Goal: Information Seeking & Learning: Check status

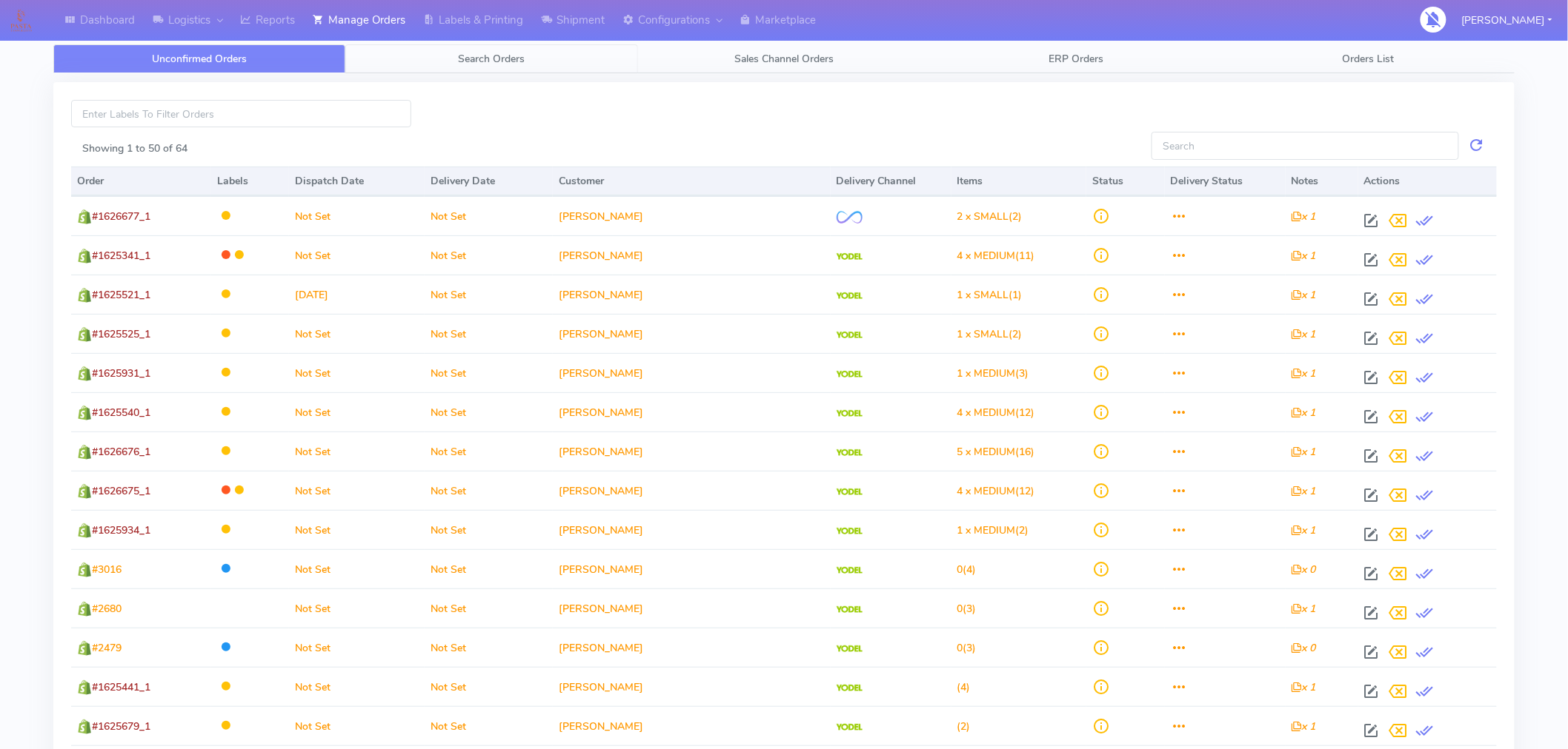
click at [504, 62] on span "Search Orders" at bounding box center [491, 58] width 66 height 14
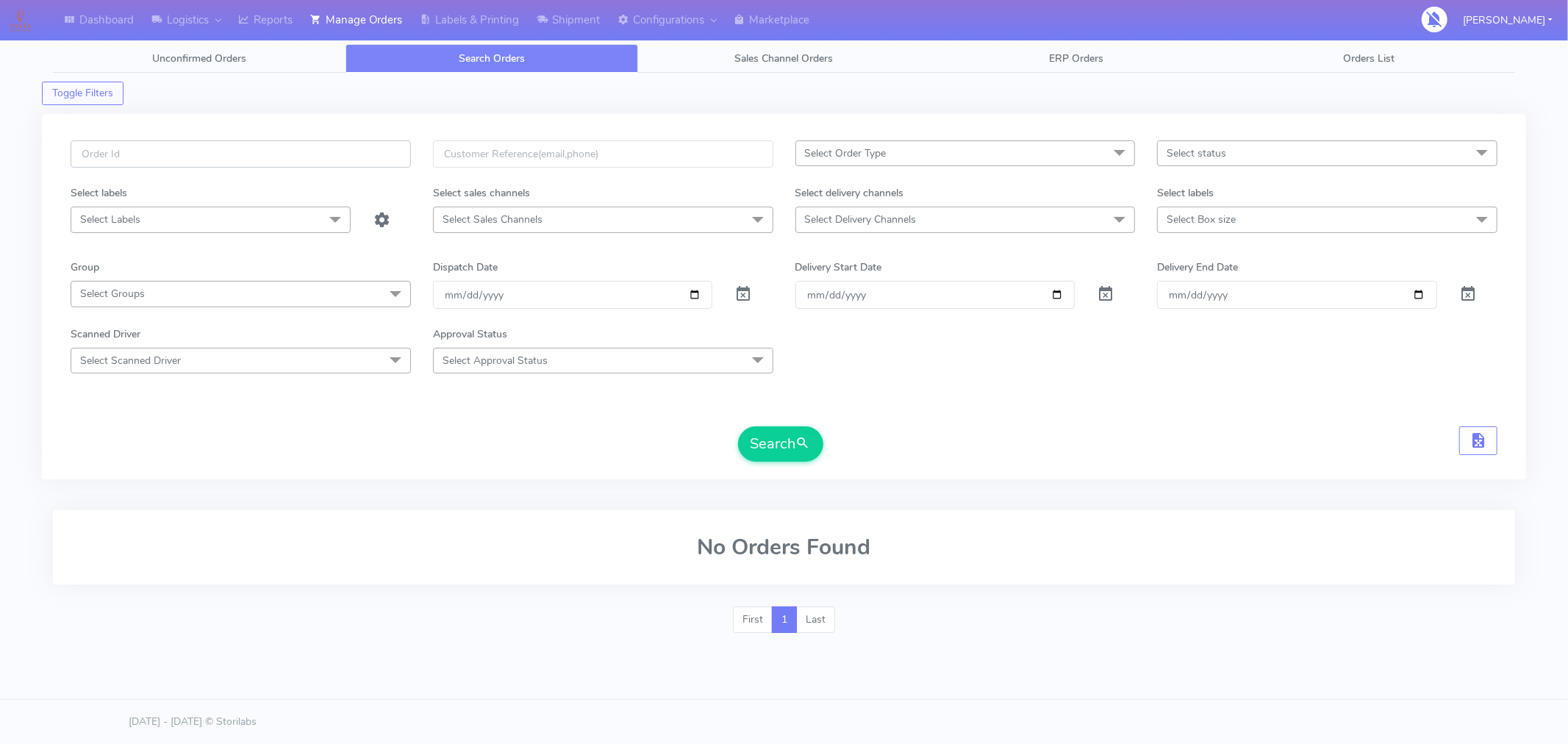
click at [313, 151] on input "text" at bounding box center [240, 154] width 340 height 27
paste input "#1626499_1"
type input "#1626499_1"
click at [774, 445] on button "Search" at bounding box center [781, 443] width 85 height 35
click at [743, 296] on span at bounding box center [744, 297] width 18 height 14
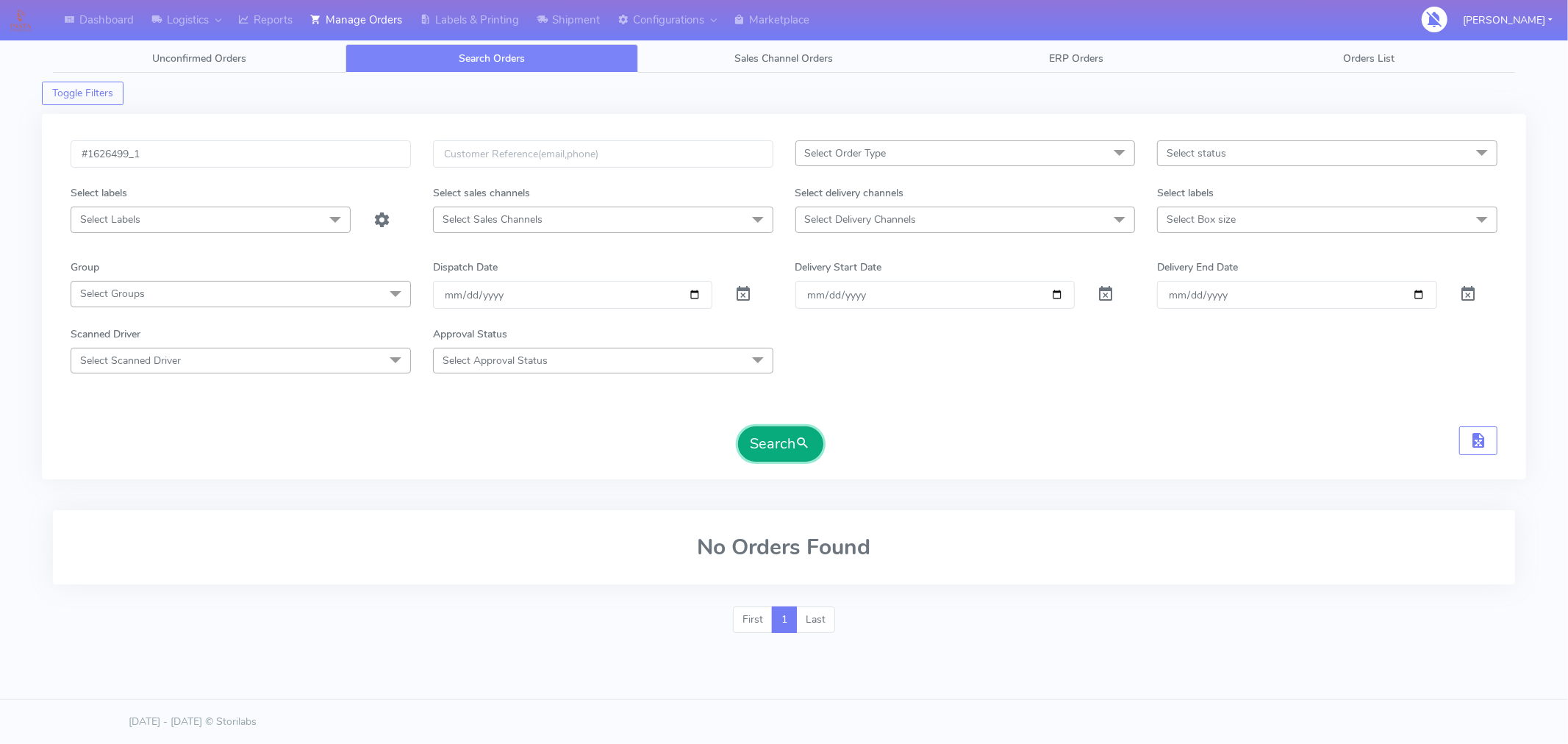
click at [784, 442] on button "Search" at bounding box center [781, 443] width 85 height 35
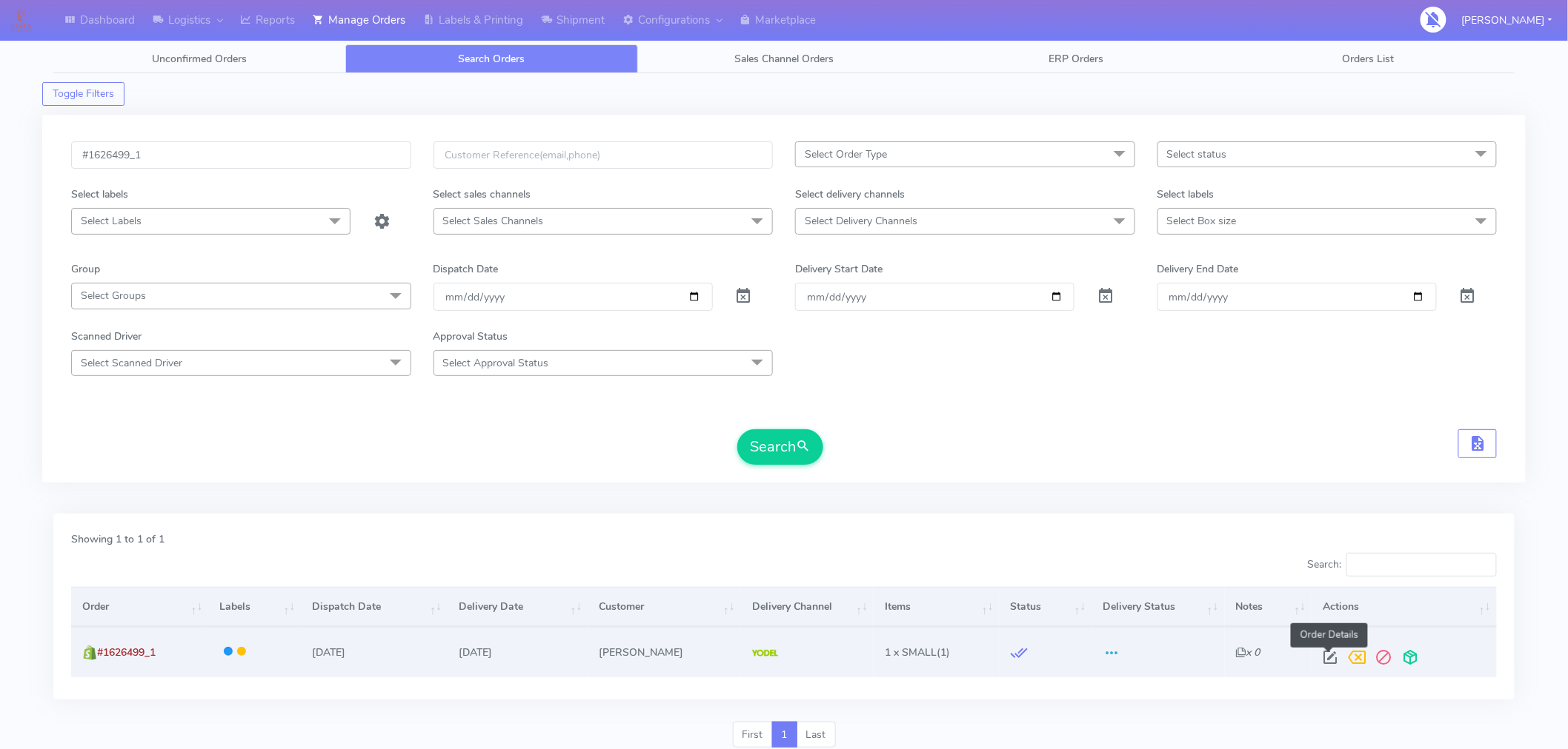
click at [1326, 661] on span at bounding box center [1329, 660] width 26 height 14
select select "5"
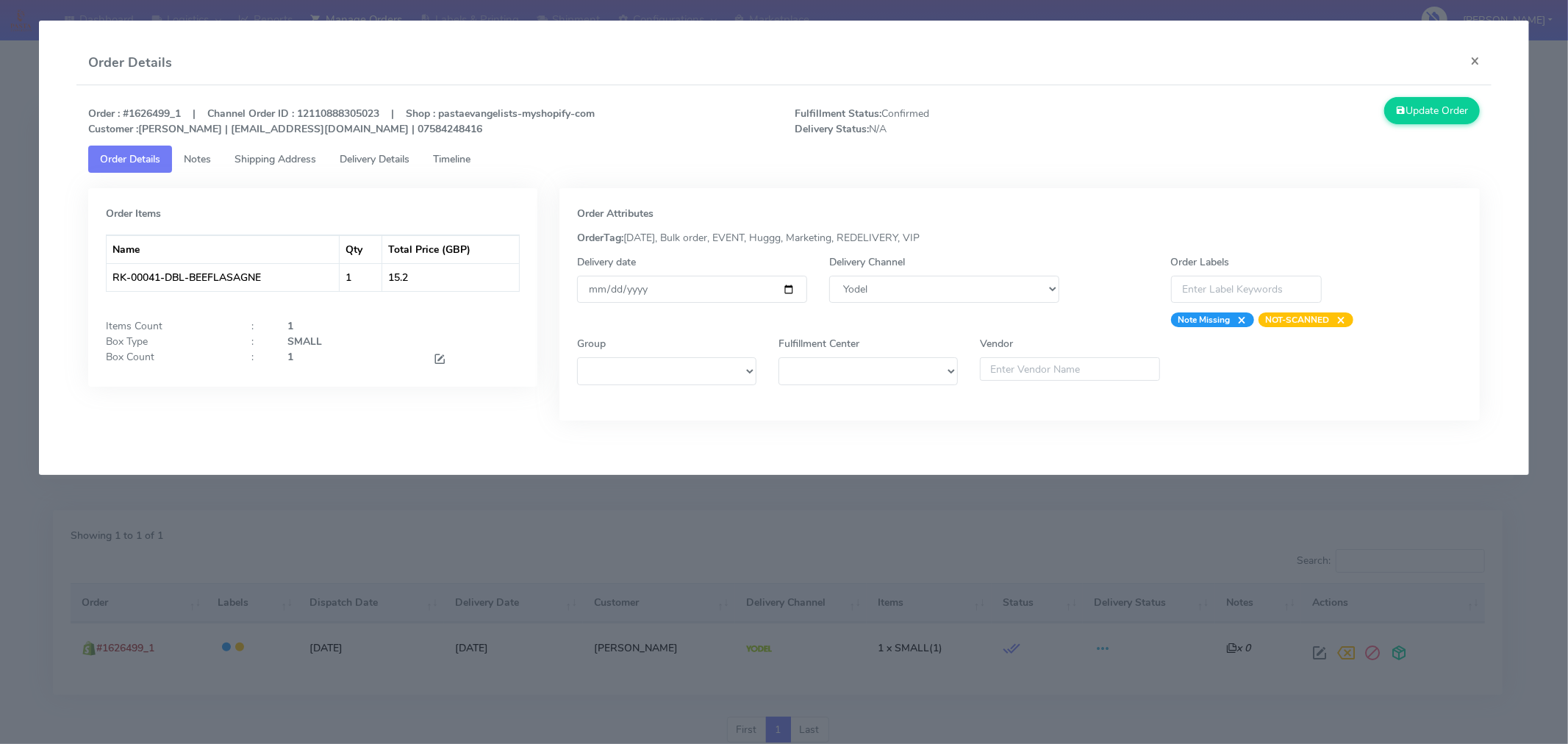
click at [464, 162] on span "Timeline" at bounding box center [452, 159] width 38 height 14
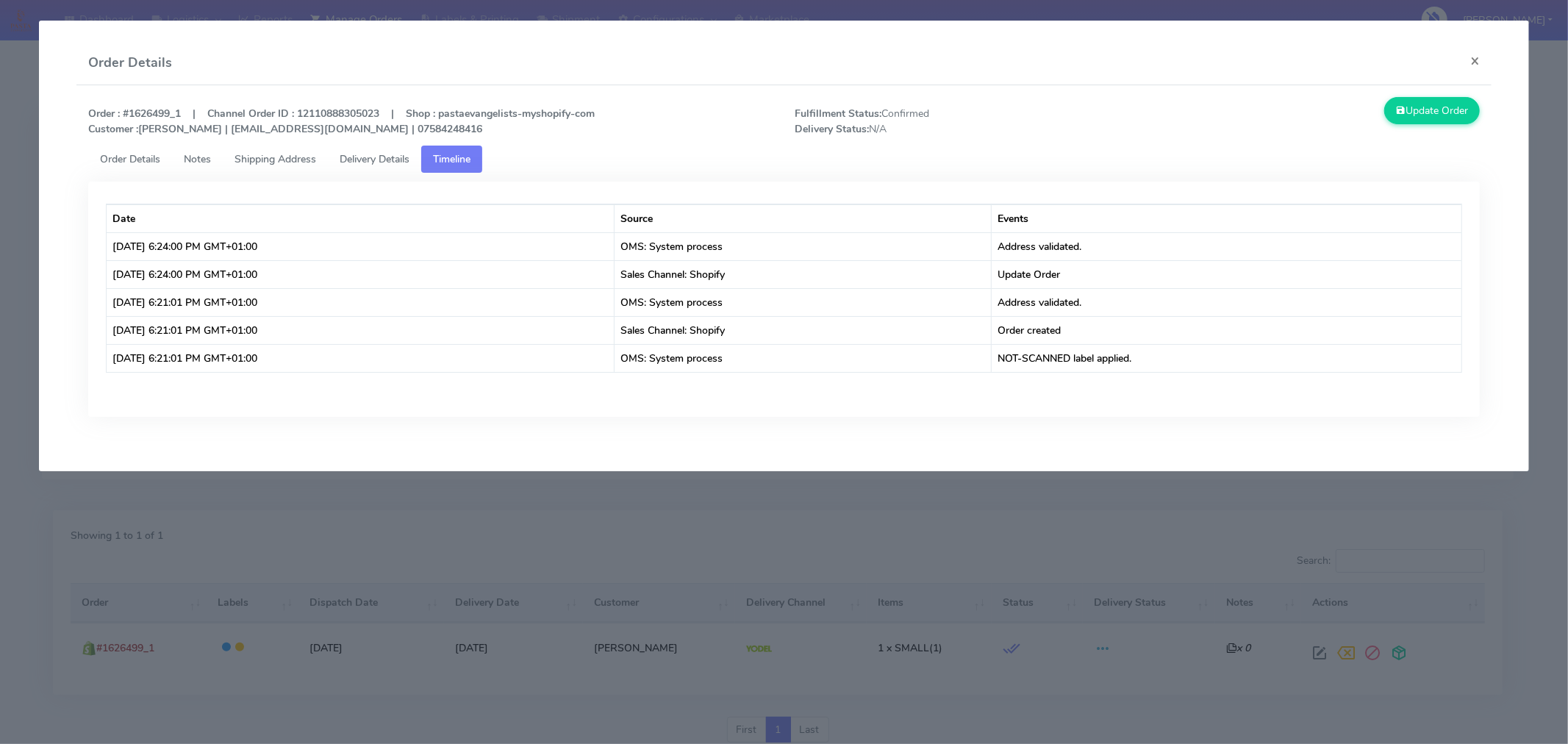
click at [643, 507] on modal-container "Order Details × Order : #1626499_1 | Channel Order ID : 12110888305023 | Shop :…" at bounding box center [784, 372] width 1568 height 744
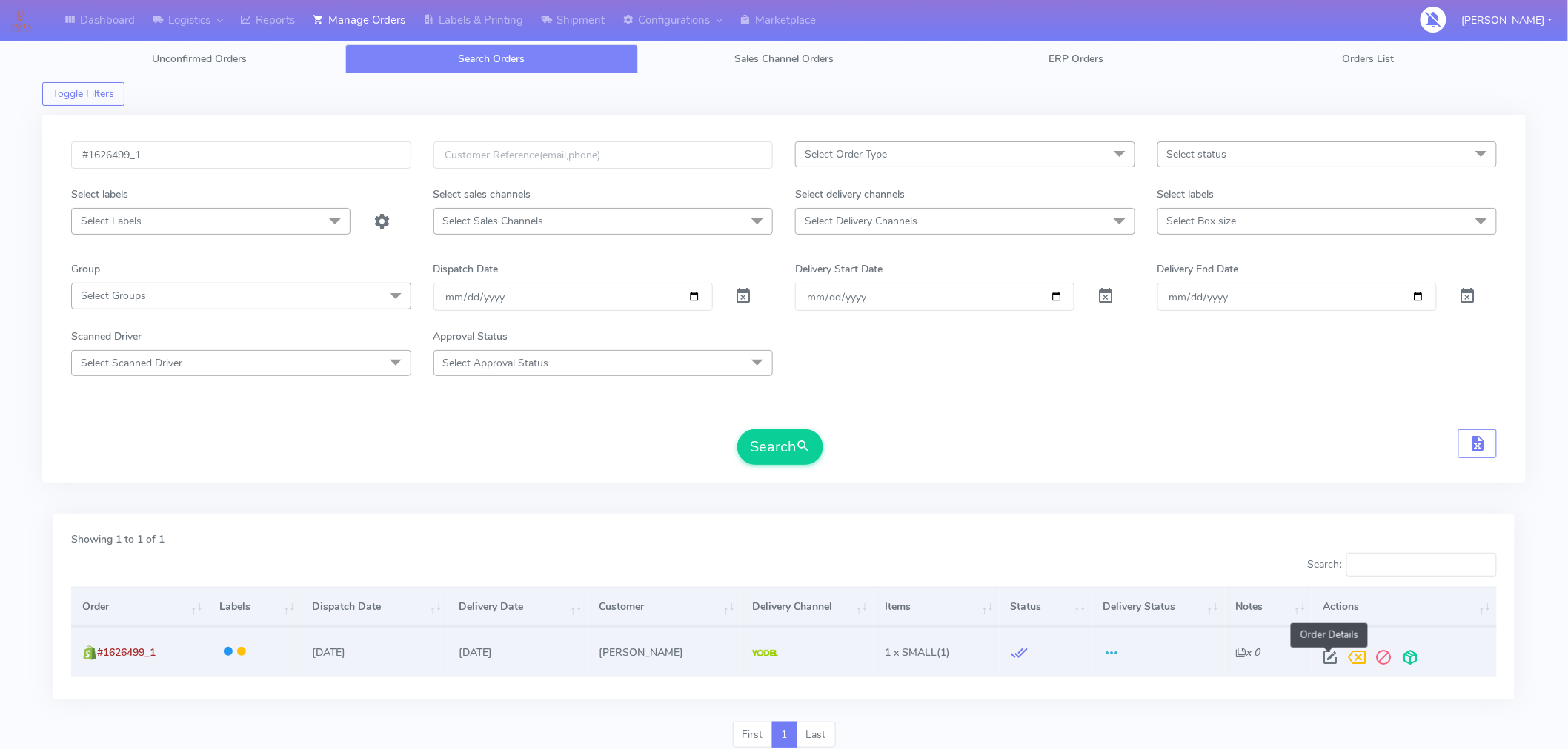
click at [1323, 660] on span at bounding box center [1329, 660] width 26 height 14
select select "5"
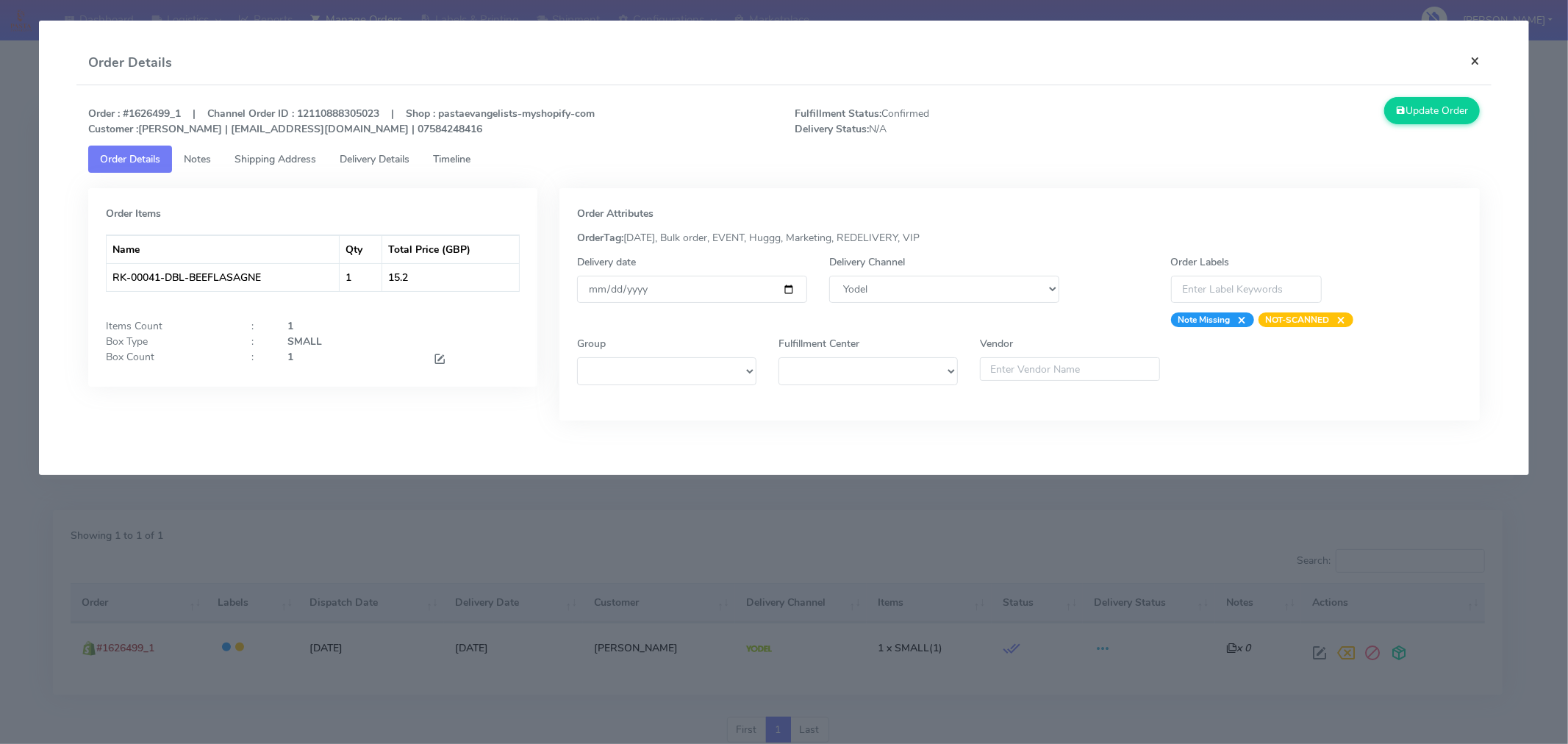
click at [1473, 59] on button "×" at bounding box center [1475, 60] width 33 height 39
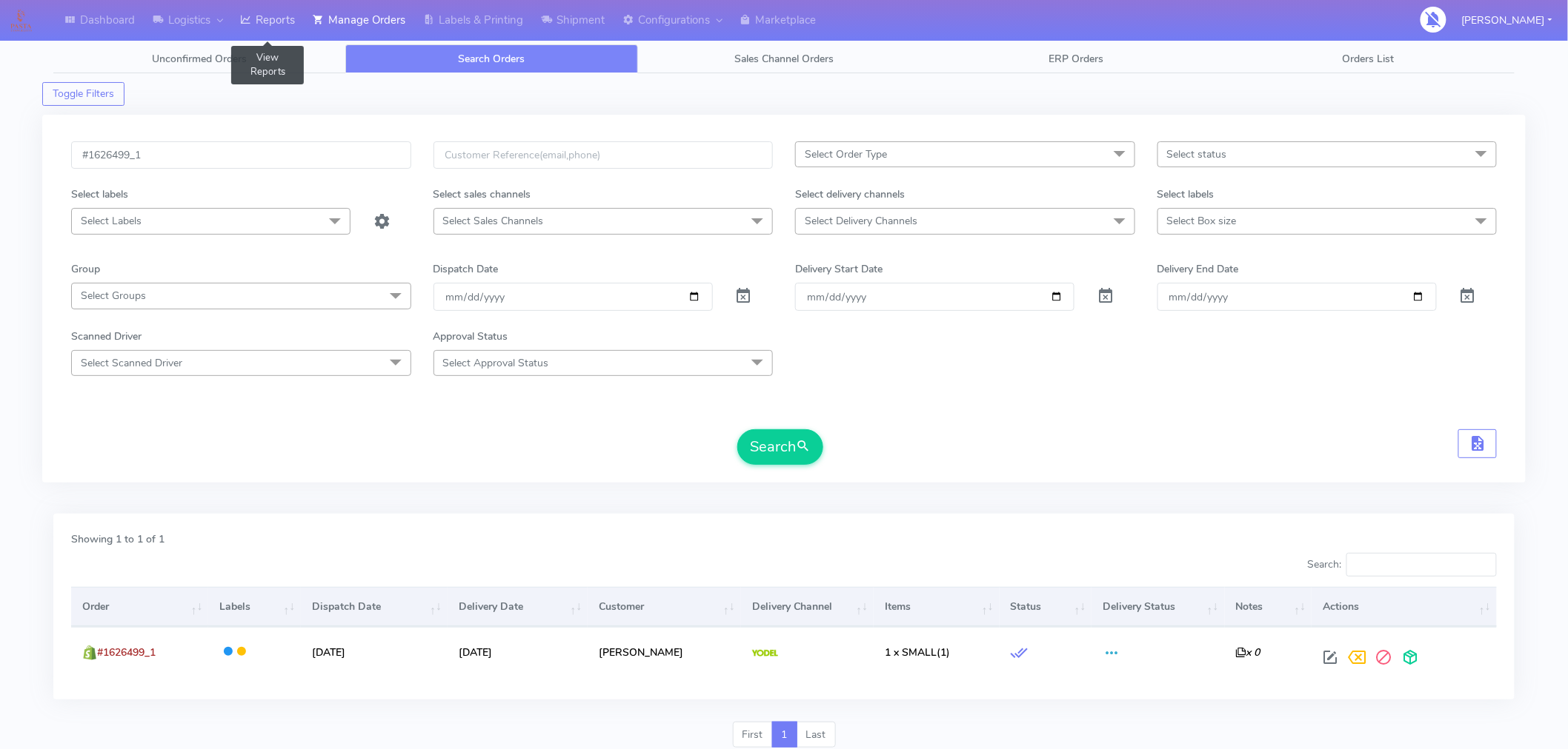
click at [276, 17] on link "Reports" at bounding box center [267, 20] width 73 height 41
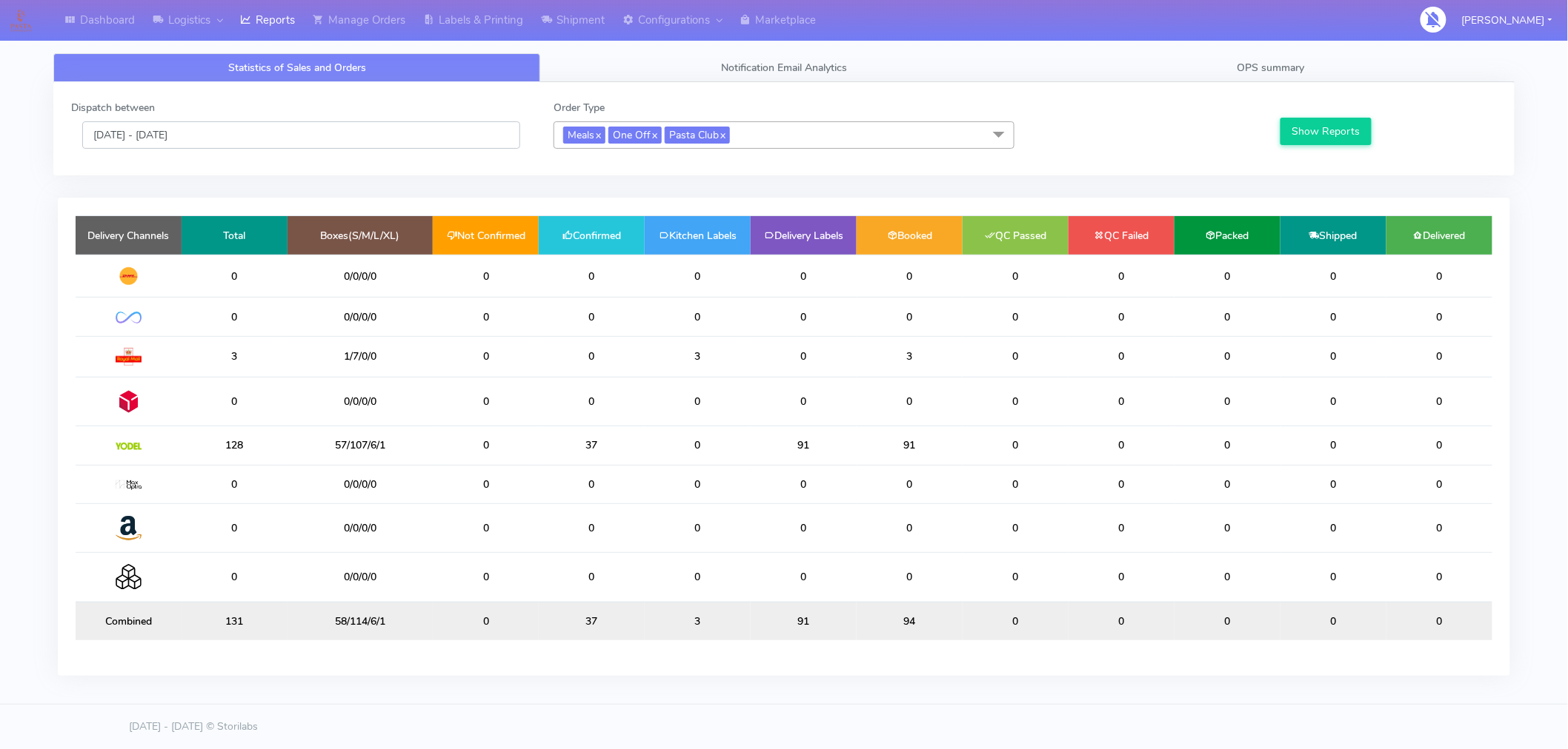
click at [198, 129] on input "[DATE] - [DATE]" at bounding box center [300, 135] width 437 height 27
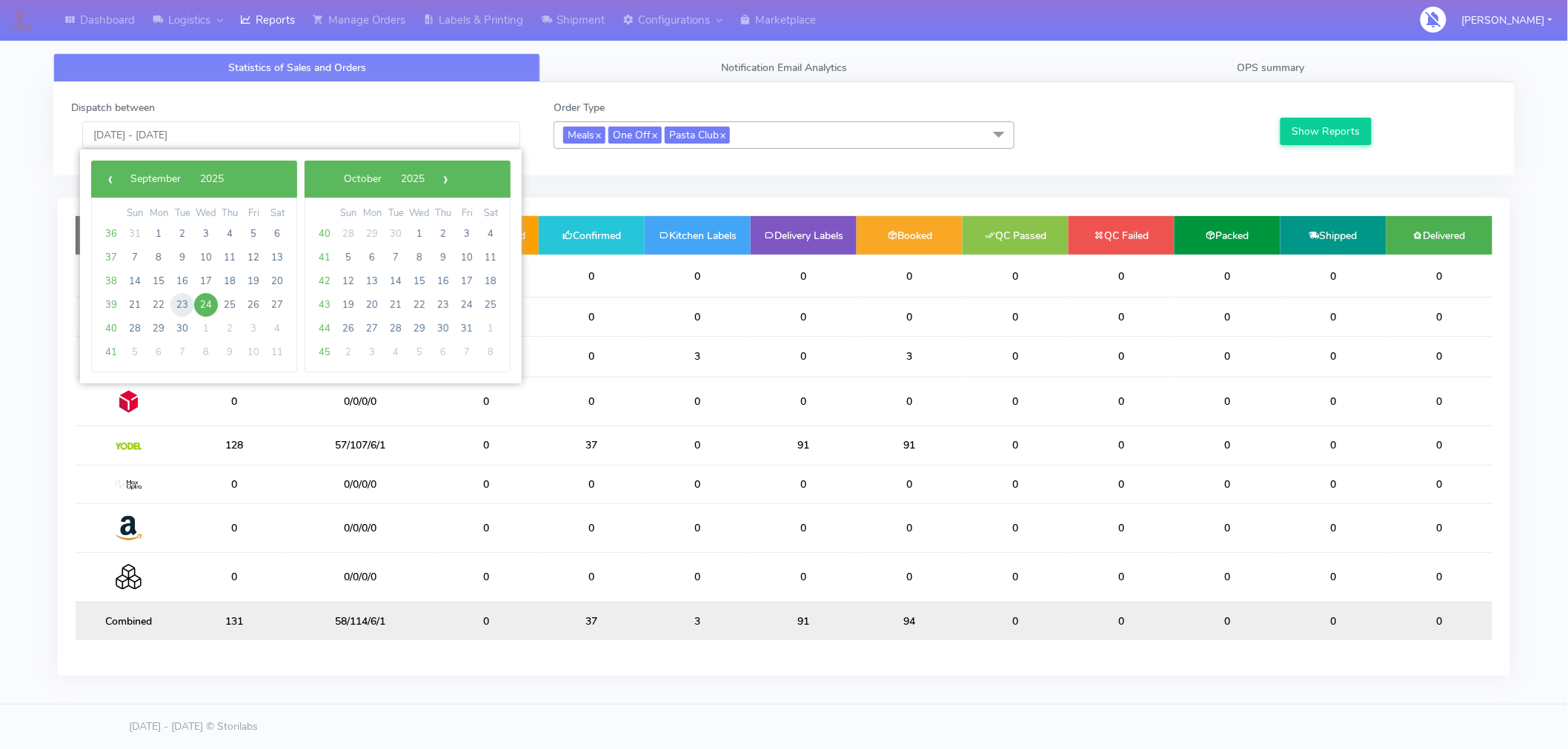
click at [176, 304] on span "23" at bounding box center [182, 305] width 24 height 24
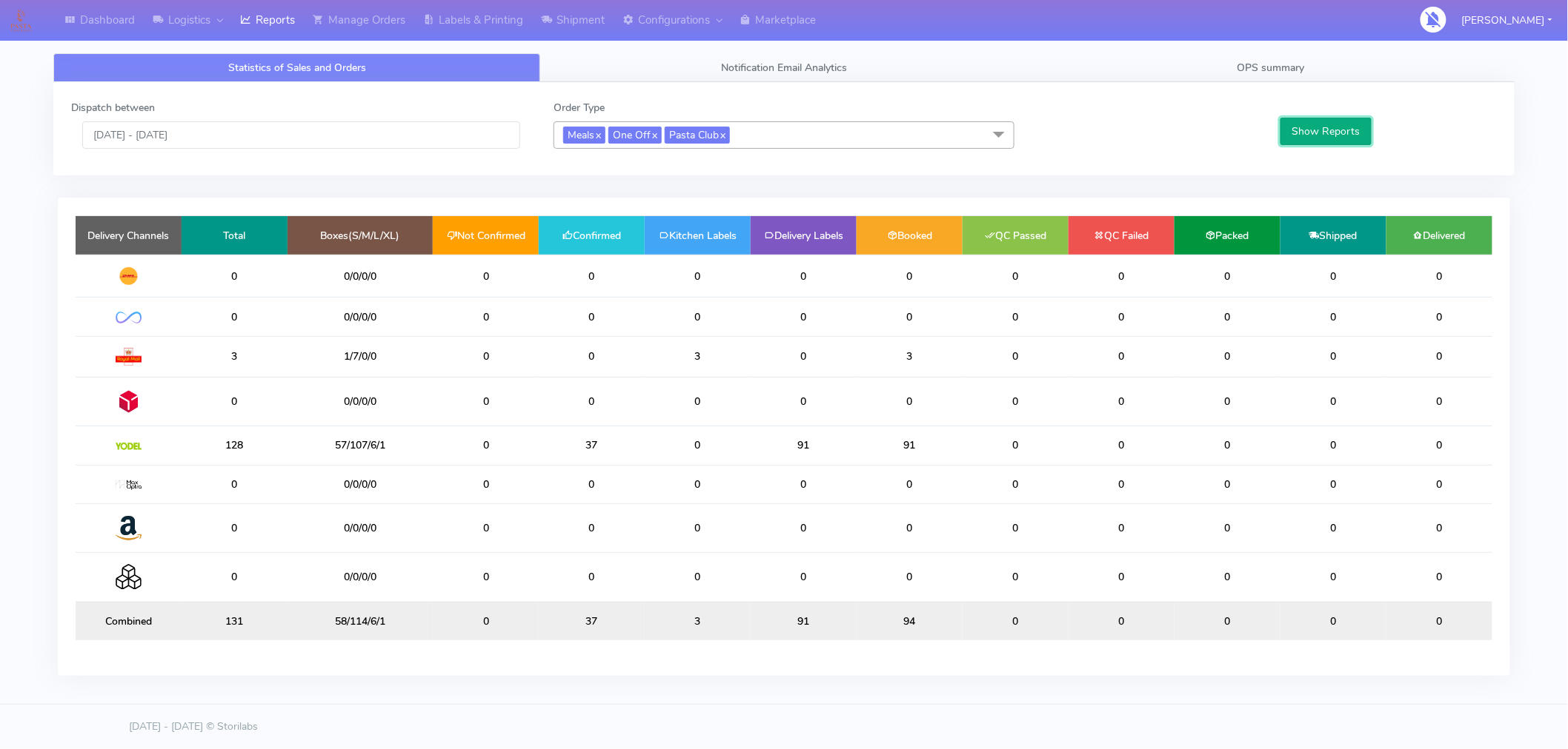
click at [1342, 129] on button "Show Reports" at bounding box center [1326, 132] width 91 height 27
click at [197, 130] on input "[DATE] - [DATE]" at bounding box center [300, 135] width 437 height 27
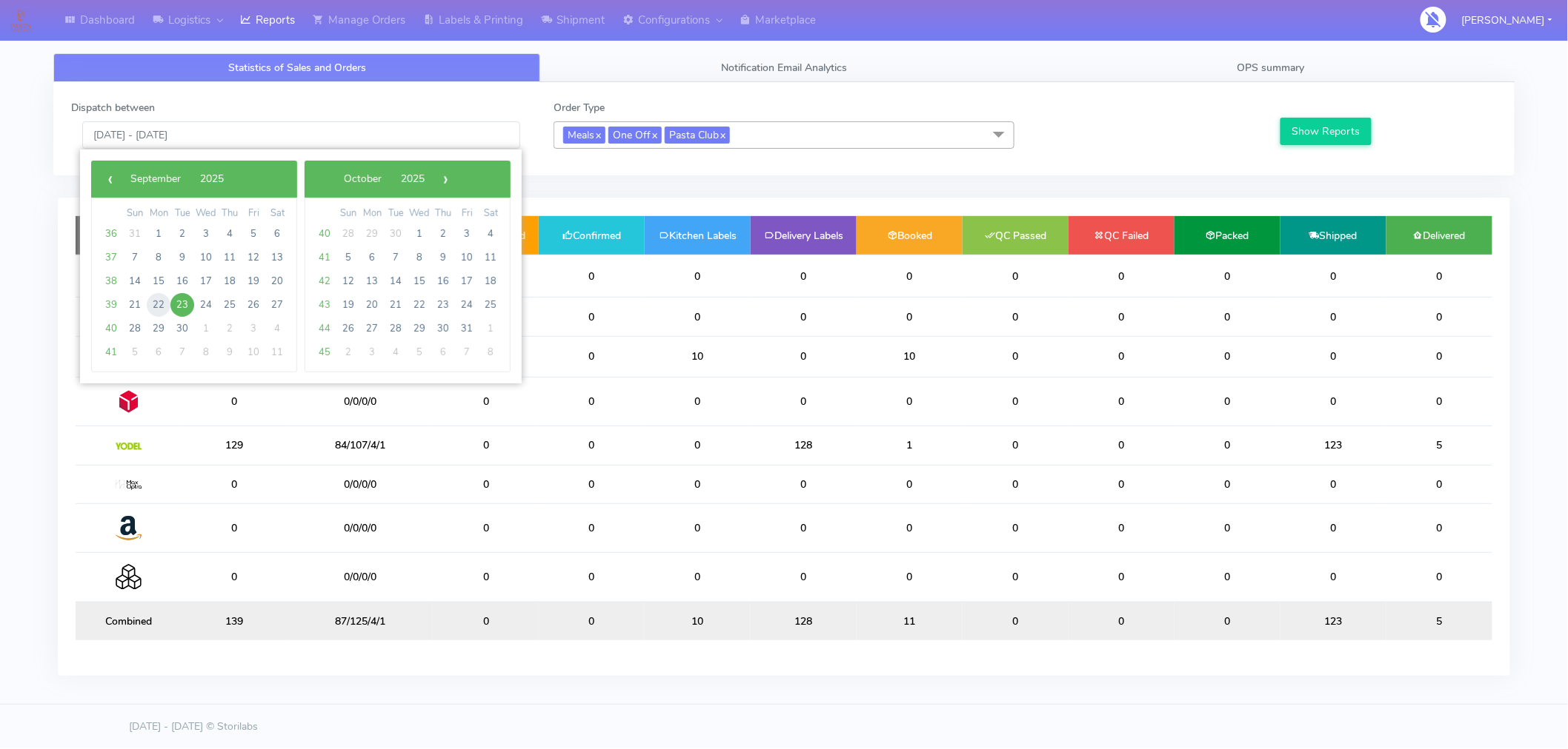
click at [159, 301] on span "22" at bounding box center [158, 305] width 24 height 24
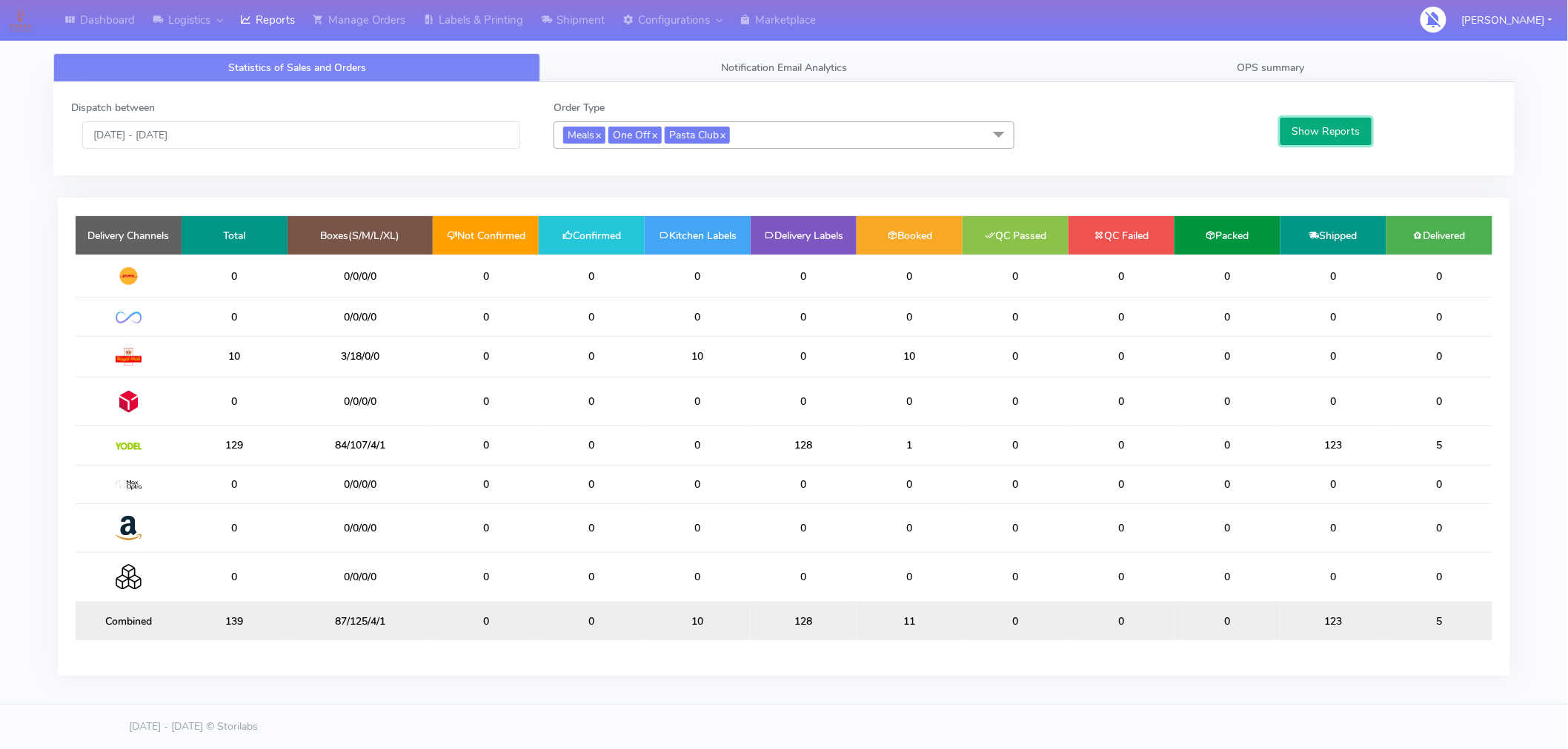
click at [1309, 131] on button "Show Reports" at bounding box center [1326, 132] width 91 height 27
click at [156, 129] on input "[DATE] - [DATE]" at bounding box center [300, 135] width 437 height 27
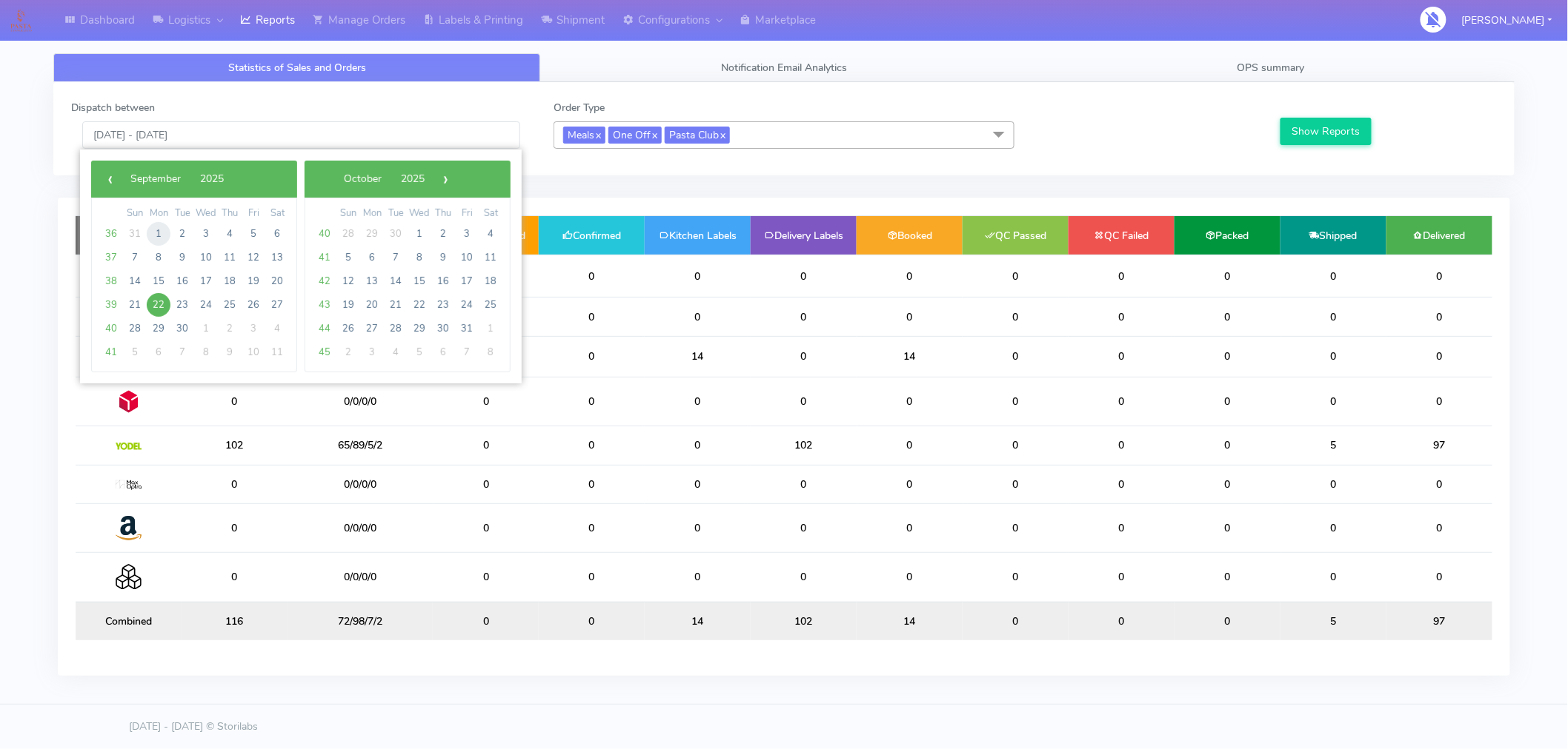
click at [163, 232] on span "1" at bounding box center [158, 234] width 24 height 24
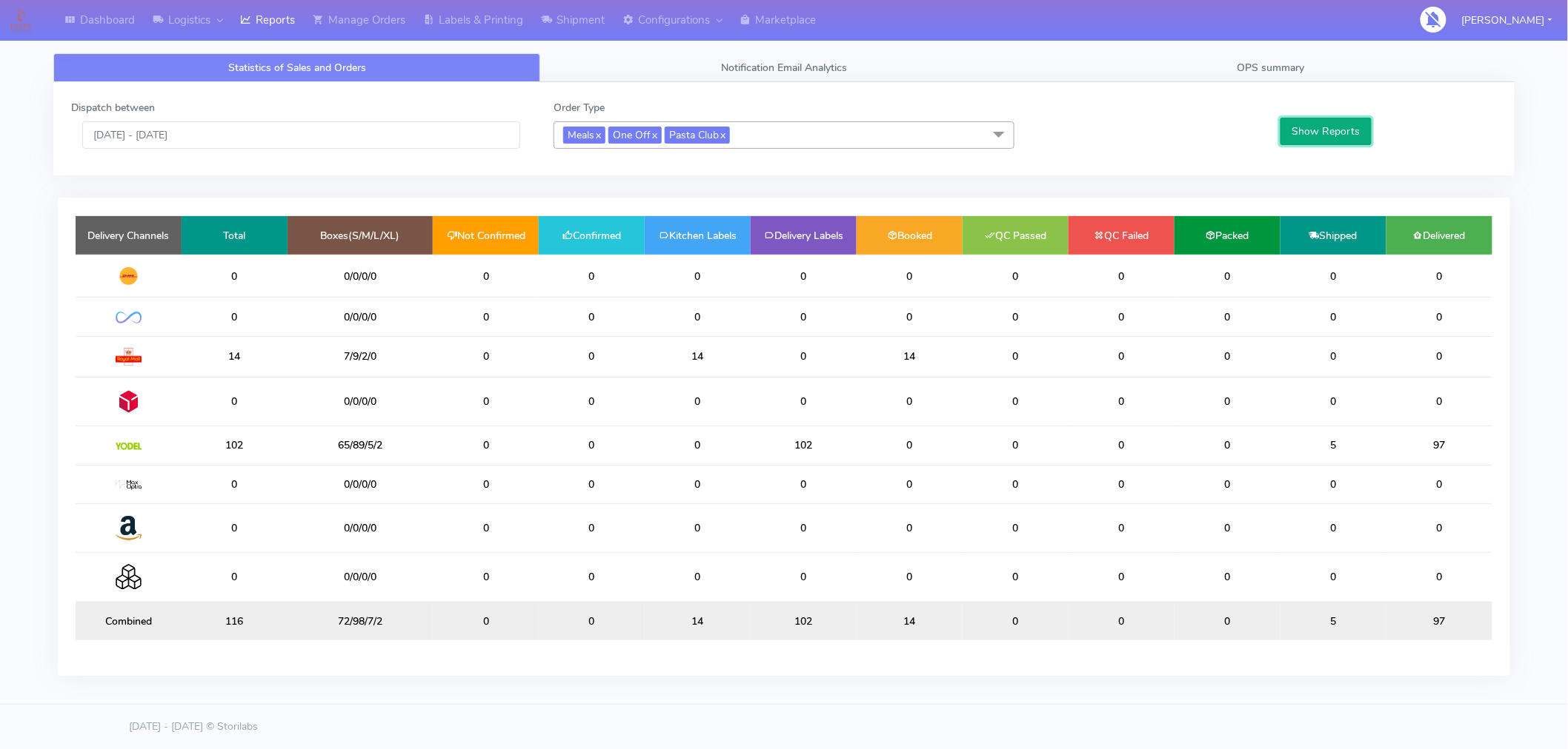
click at [1316, 136] on button "Show Reports" at bounding box center [1326, 132] width 91 height 27
click at [169, 142] on input "[DATE] - [DATE]" at bounding box center [300, 135] width 437 height 27
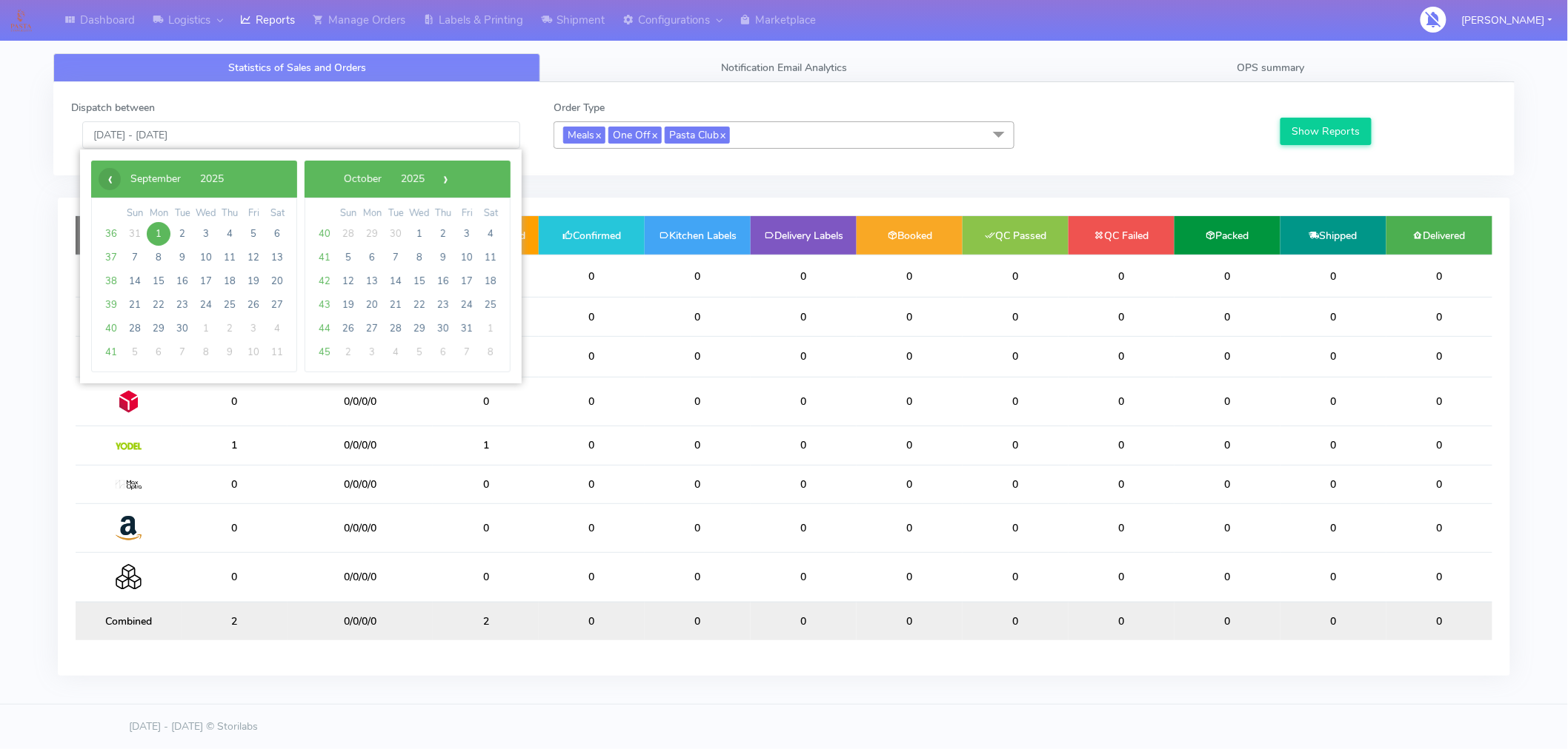
click at [111, 182] on span "‹" at bounding box center [109, 179] width 22 height 22
click at [249, 238] on span "1" at bounding box center [254, 234] width 24 height 24
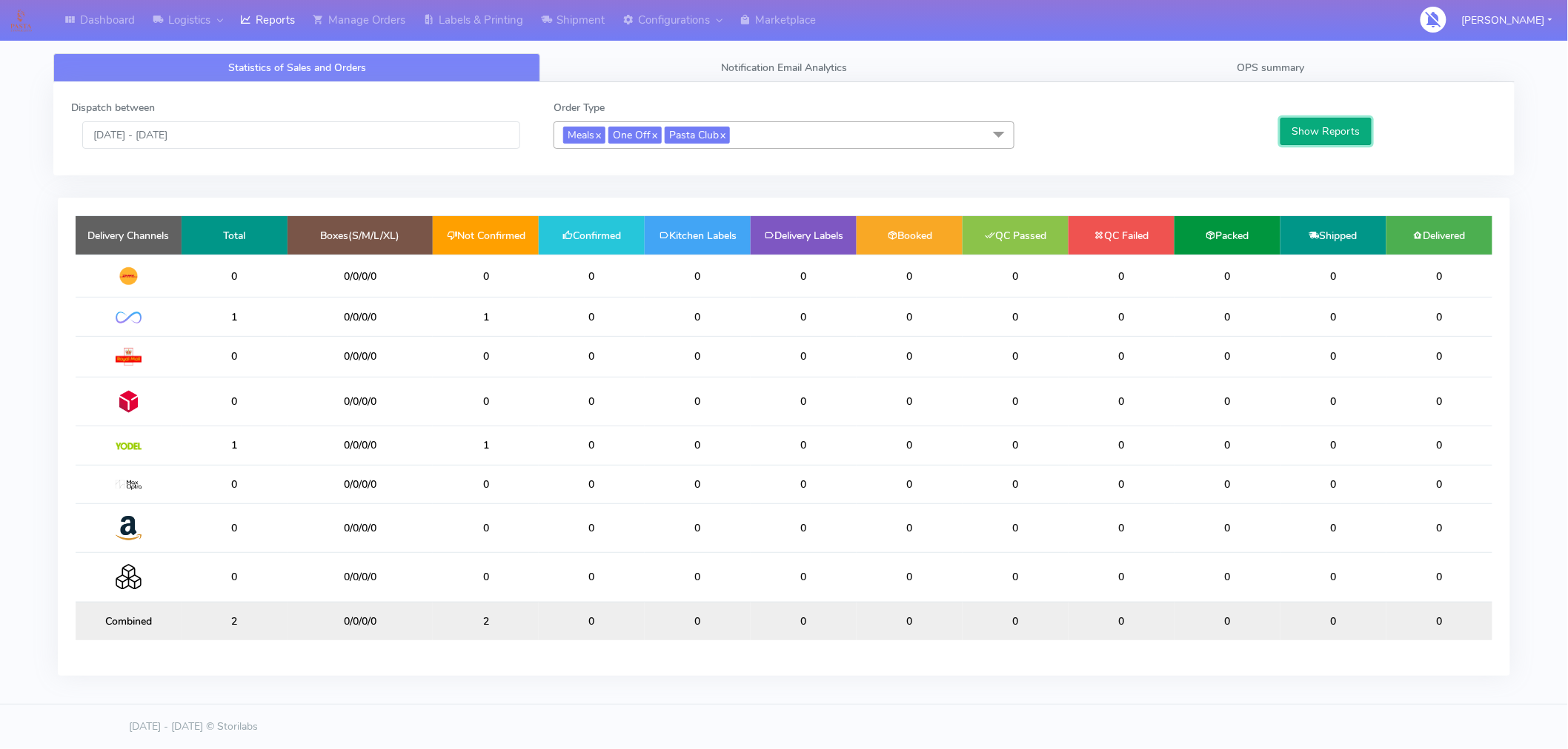
click at [1333, 130] on button "Show Reports" at bounding box center [1326, 132] width 91 height 27
click at [157, 131] on input "[DATE] - [DATE]" at bounding box center [300, 135] width 437 height 27
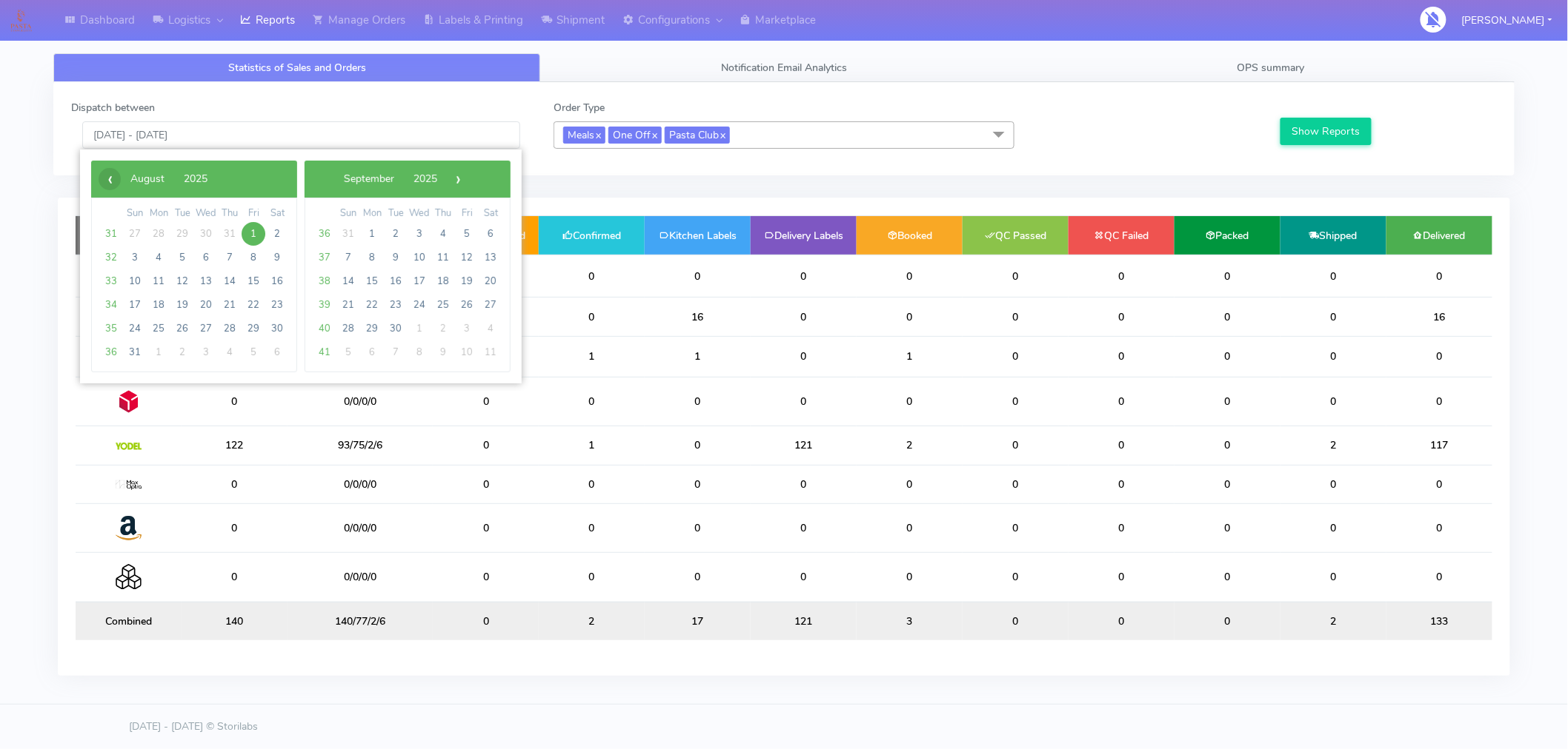
click at [114, 177] on span "‹" at bounding box center [109, 179] width 22 height 22
click at [176, 245] on span "1" at bounding box center [182, 234] width 24 height 24
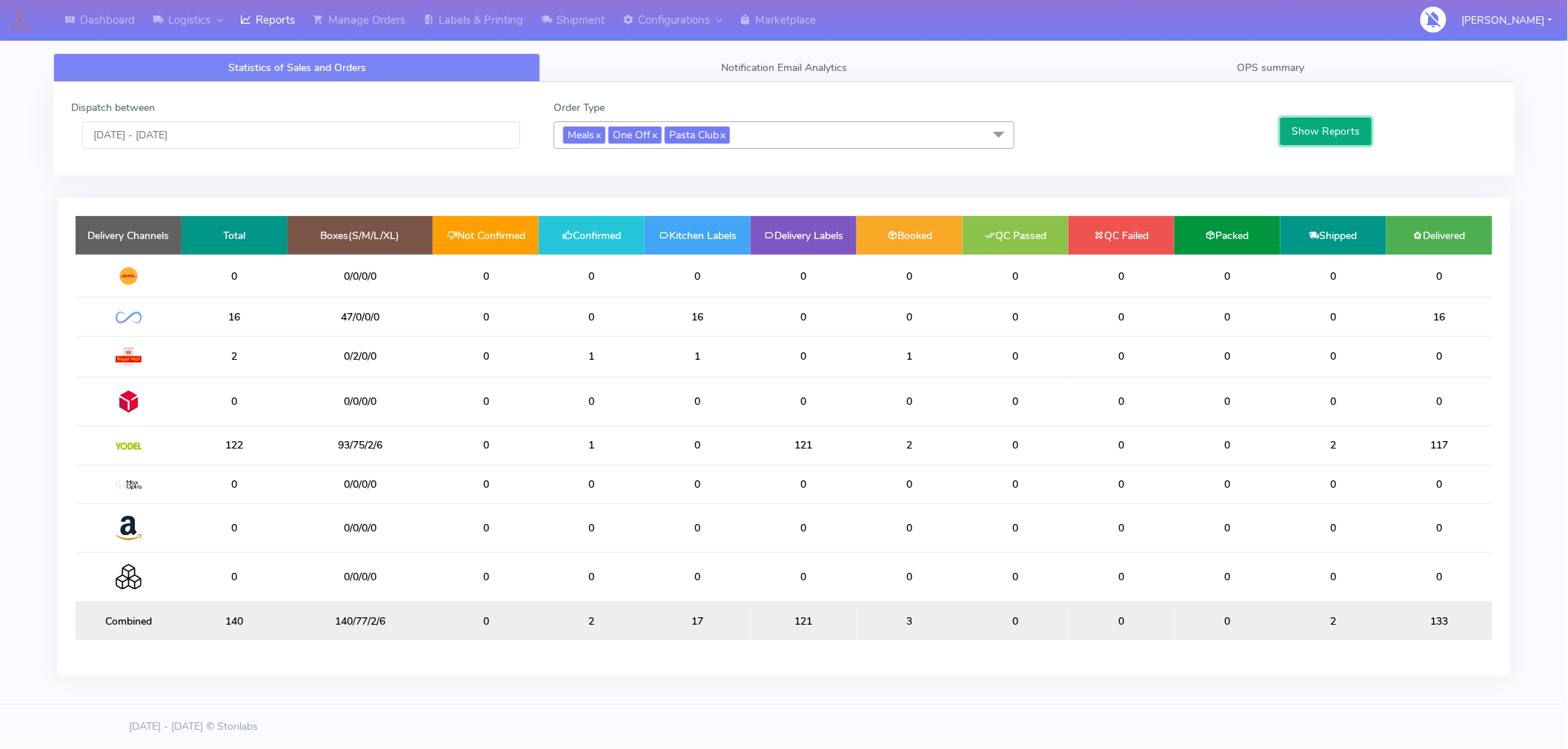
click at [1308, 137] on button "Show Reports" at bounding box center [1326, 132] width 91 height 27
click at [119, 135] on input "[DATE] - [DATE]" at bounding box center [300, 135] width 437 height 27
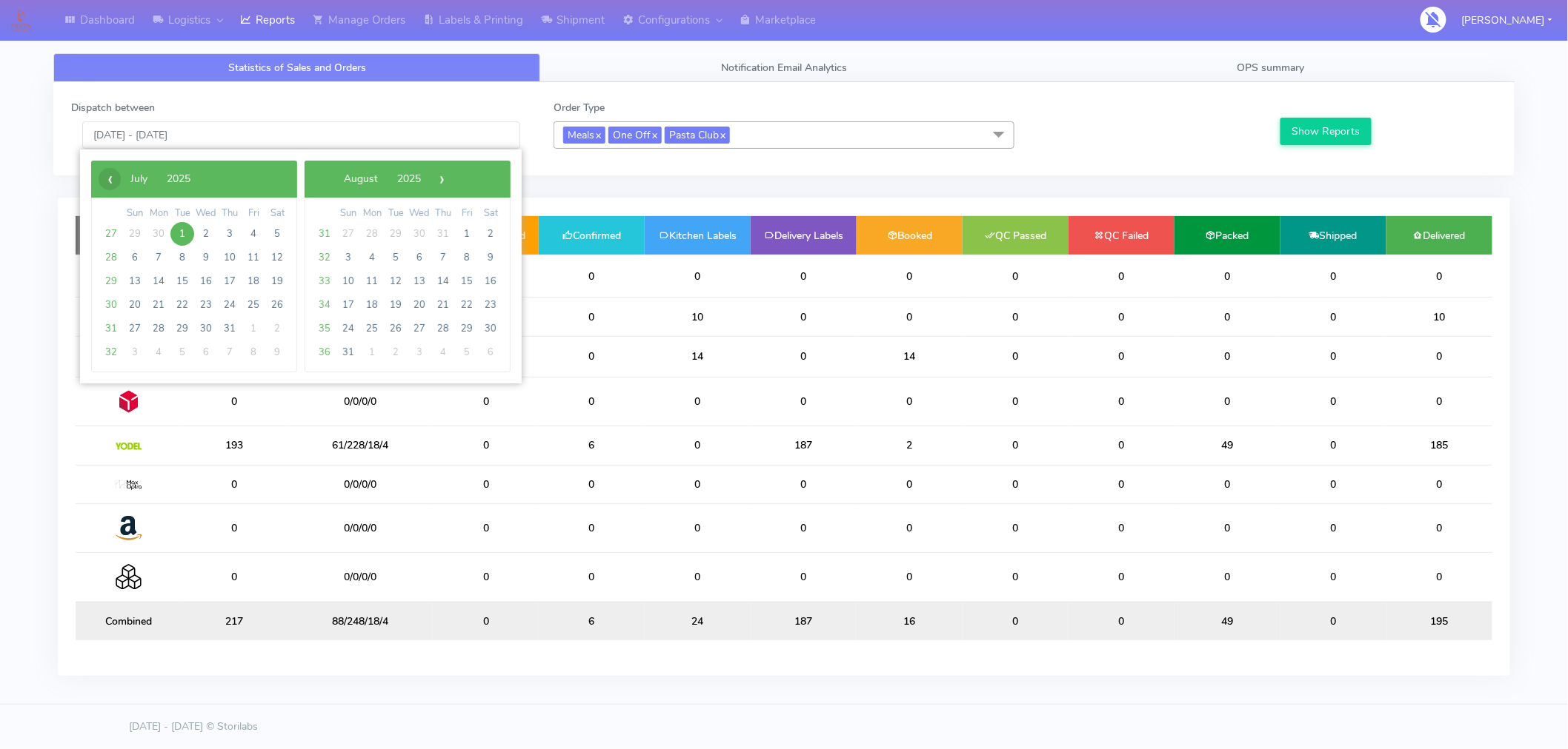
click at [102, 174] on span "‹" at bounding box center [109, 179] width 22 height 22
click at [187, 234] on span "1" at bounding box center [182, 234] width 24 height 24
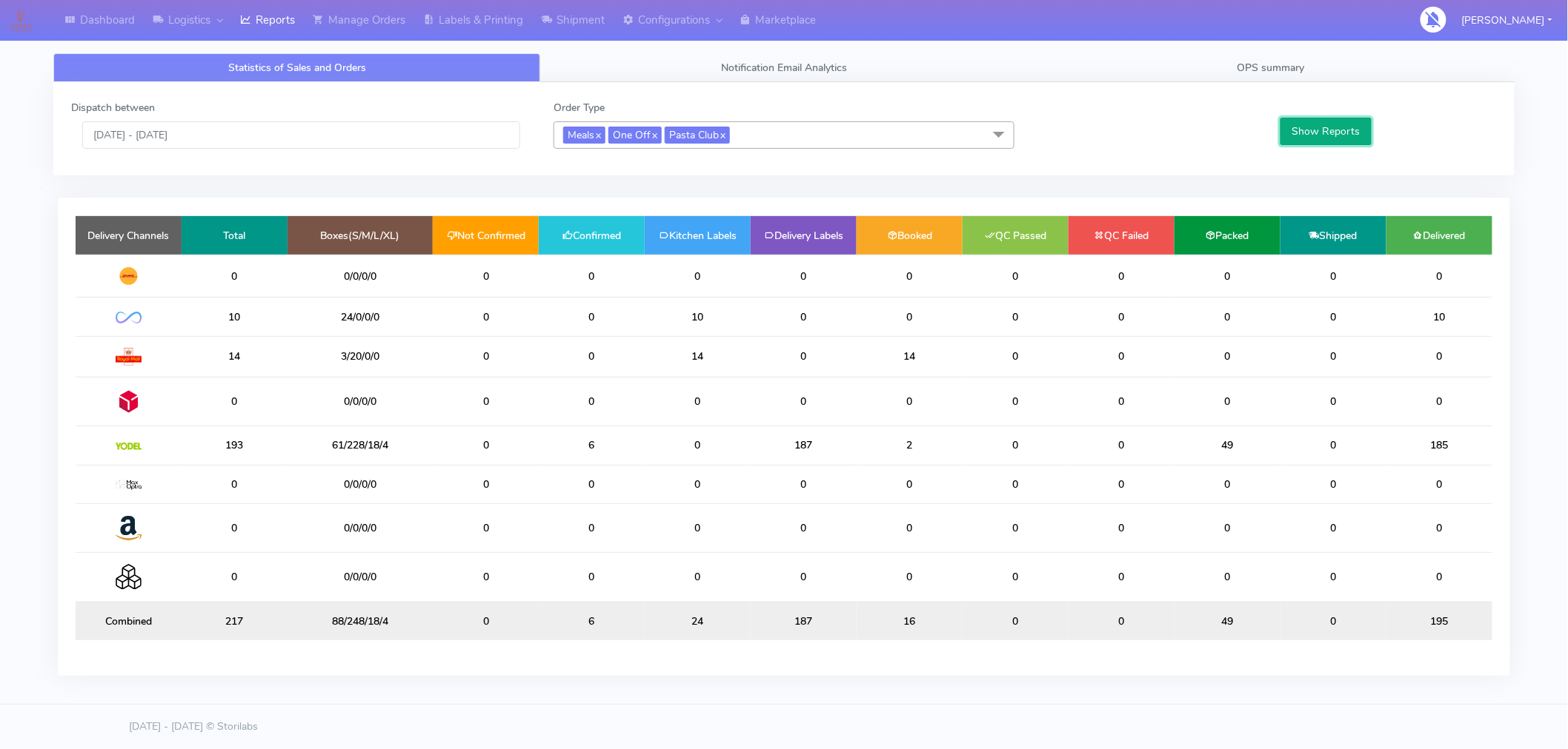
click at [1328, 128] on button "Show Reports" at bounding box center [1326, 132] width 91 height 27
click at [156, 130] on input "[DATE] - [DATE]" at bounding box center [300, 135] width 437 height 27
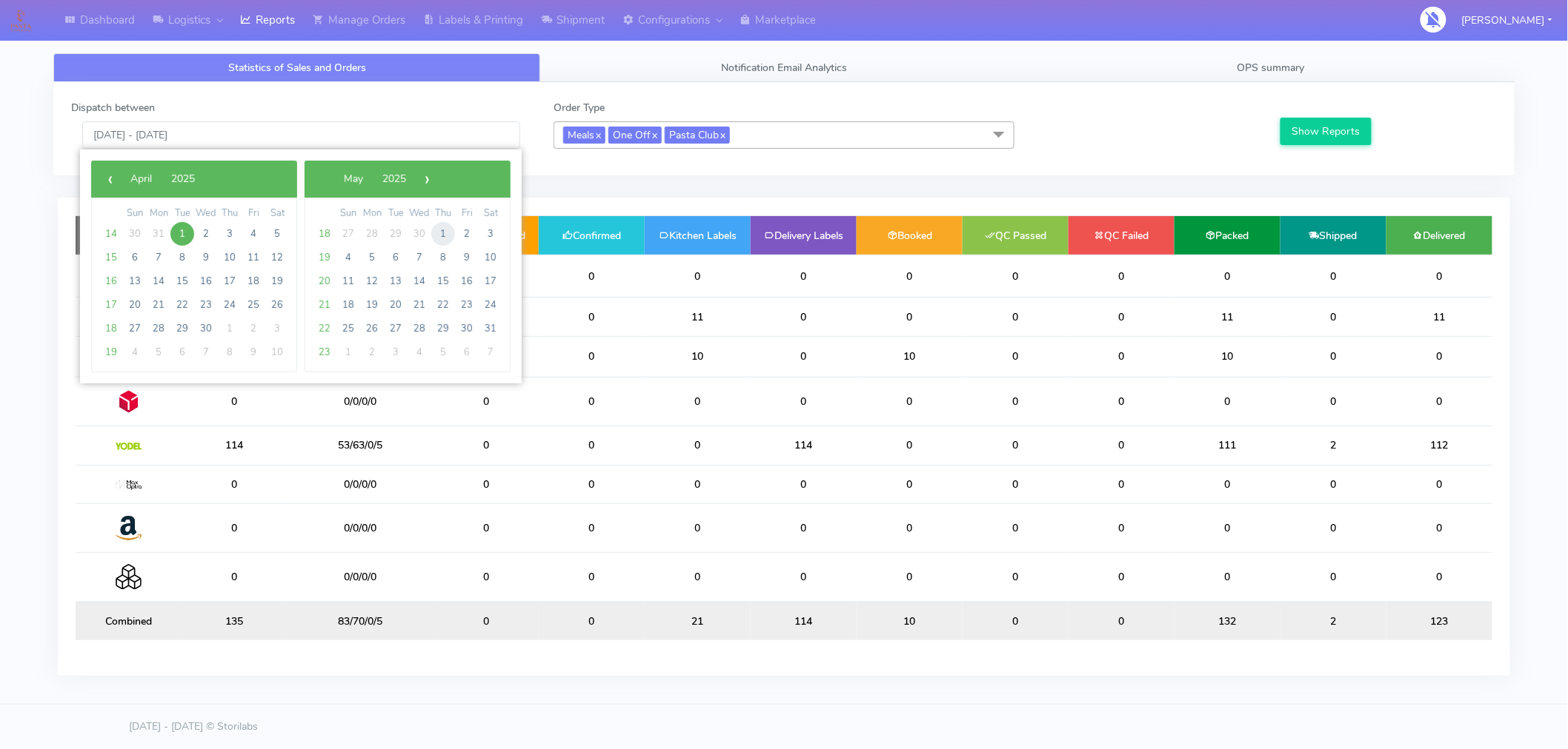
click at [441, 234] on span "1" at bounding box center [443, 234] width 24 height 24
click at [230, 235] on span "1" at bounding box center [229, 234] width 24 height 24
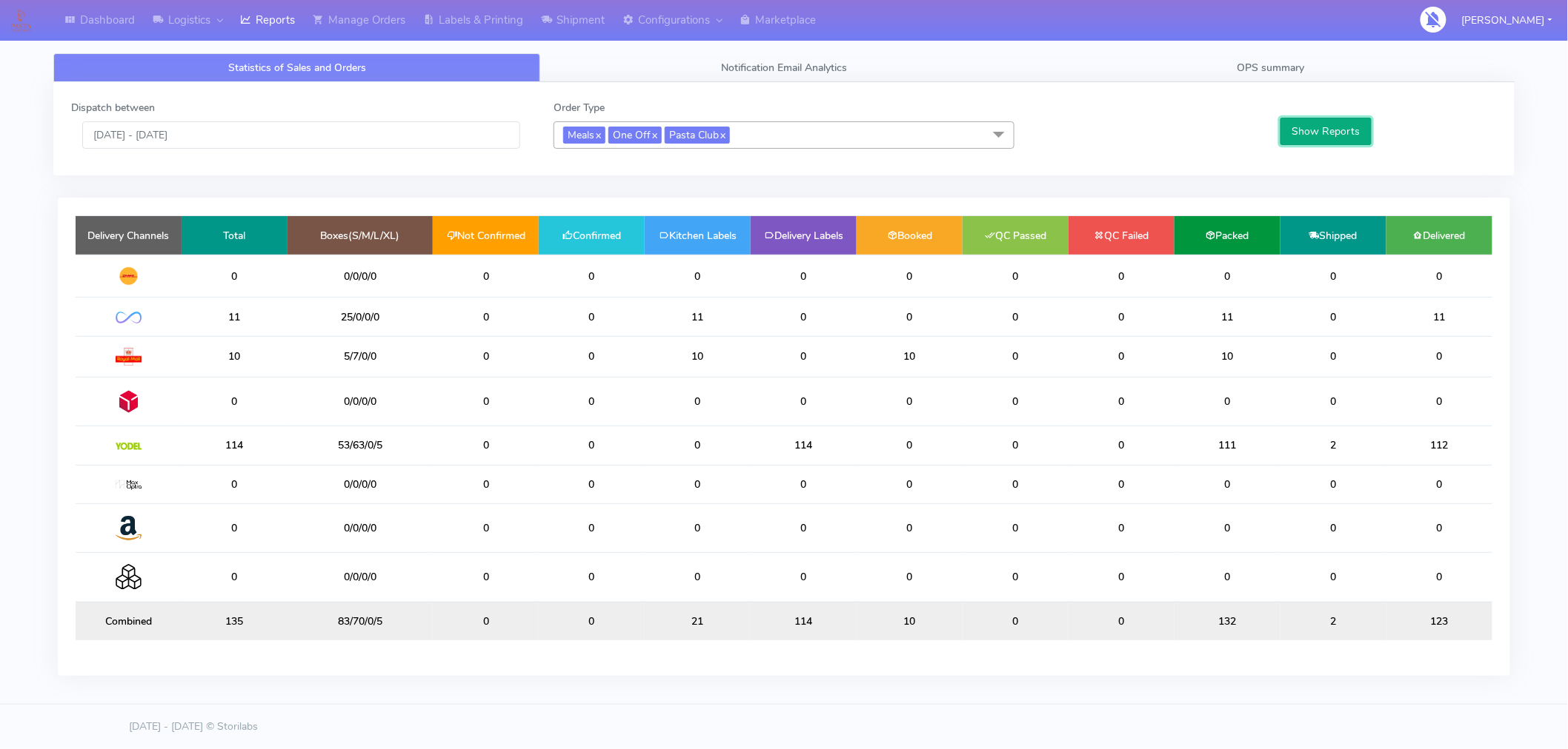
click at [1332, 129] on button "Show Reports" at bounding box center [1326, 132] width 91 height 27
click at [202, 138] on input "[DATE] - [DATE]" at bounding box center [300, 135] width 437 height 27
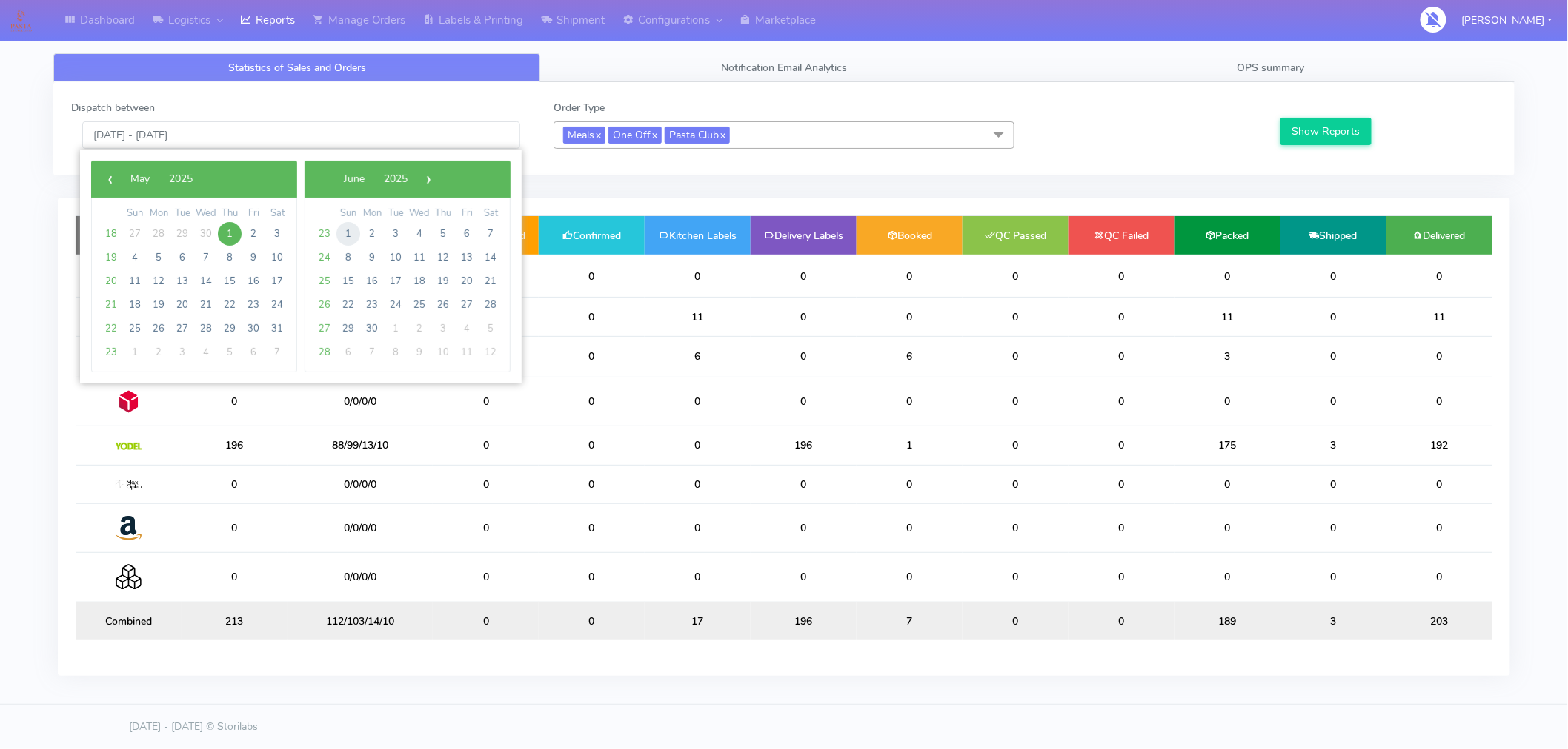
click at [353, 234] on span "1" at bounding box center [348, 234] width 24 height 24
click at [136, 231] on span "1" at bounding box center [135, 234] width 24 height 24
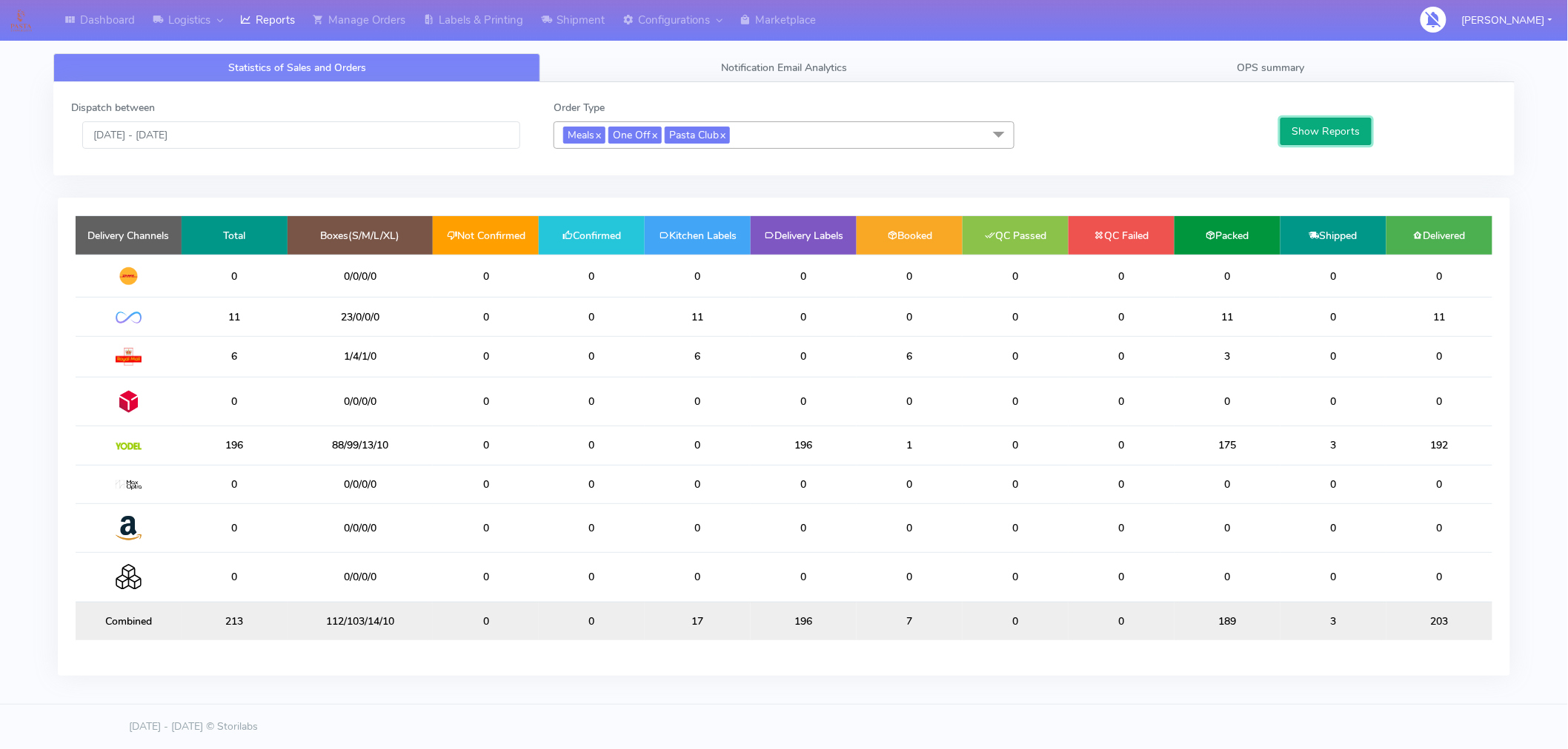
click at [1321, 122] on button "Show Reports" at bounding box center [1326, 132] width 91 height 27
click at [168, 127] on input "[DATE] - [DATE]" at bounding box center [300, 135] width 437 height 27
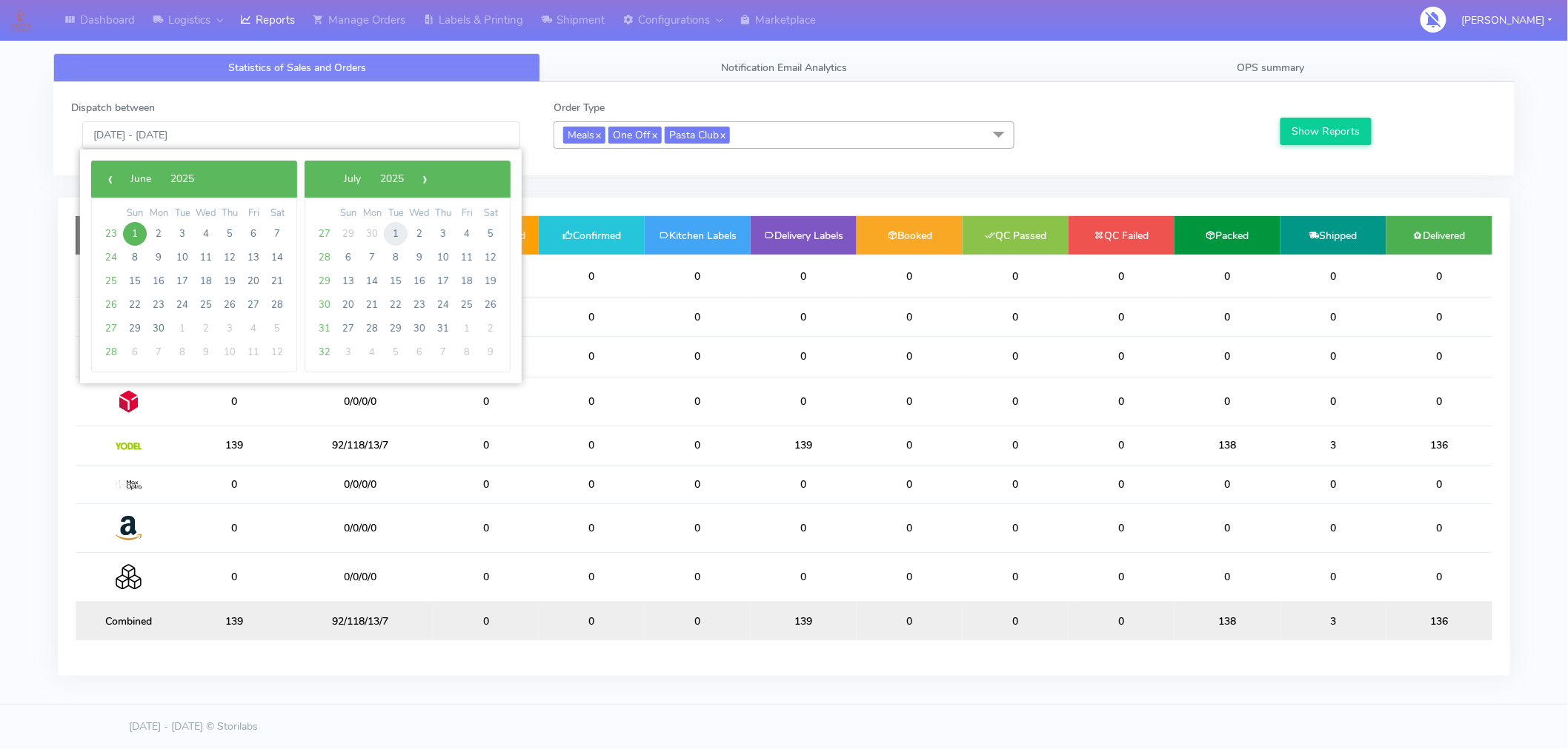
click at [401, 234] on span "1" at bounding box center [396, 234] width 24 height 24
click at [186, 235] on span "1" at bounding box center [182, 234] width 24 height 24
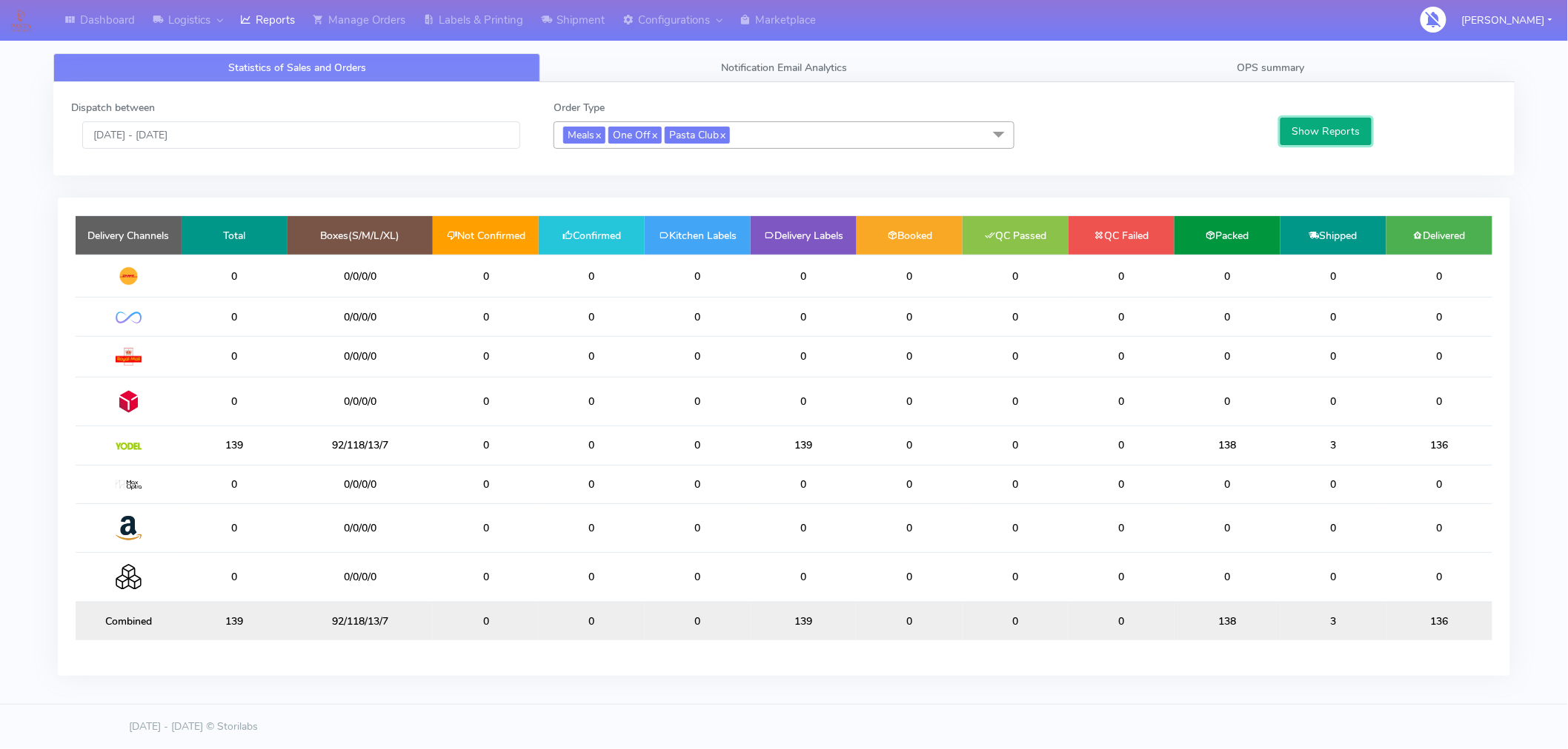
click at [1322, 142] on button "Show Reports" at bounding box center [1326, 132] width 91 height 27
click at [210, 131] on input "[DATE] - [DATE]" at bounding box center [300, 135] width 437 height 27
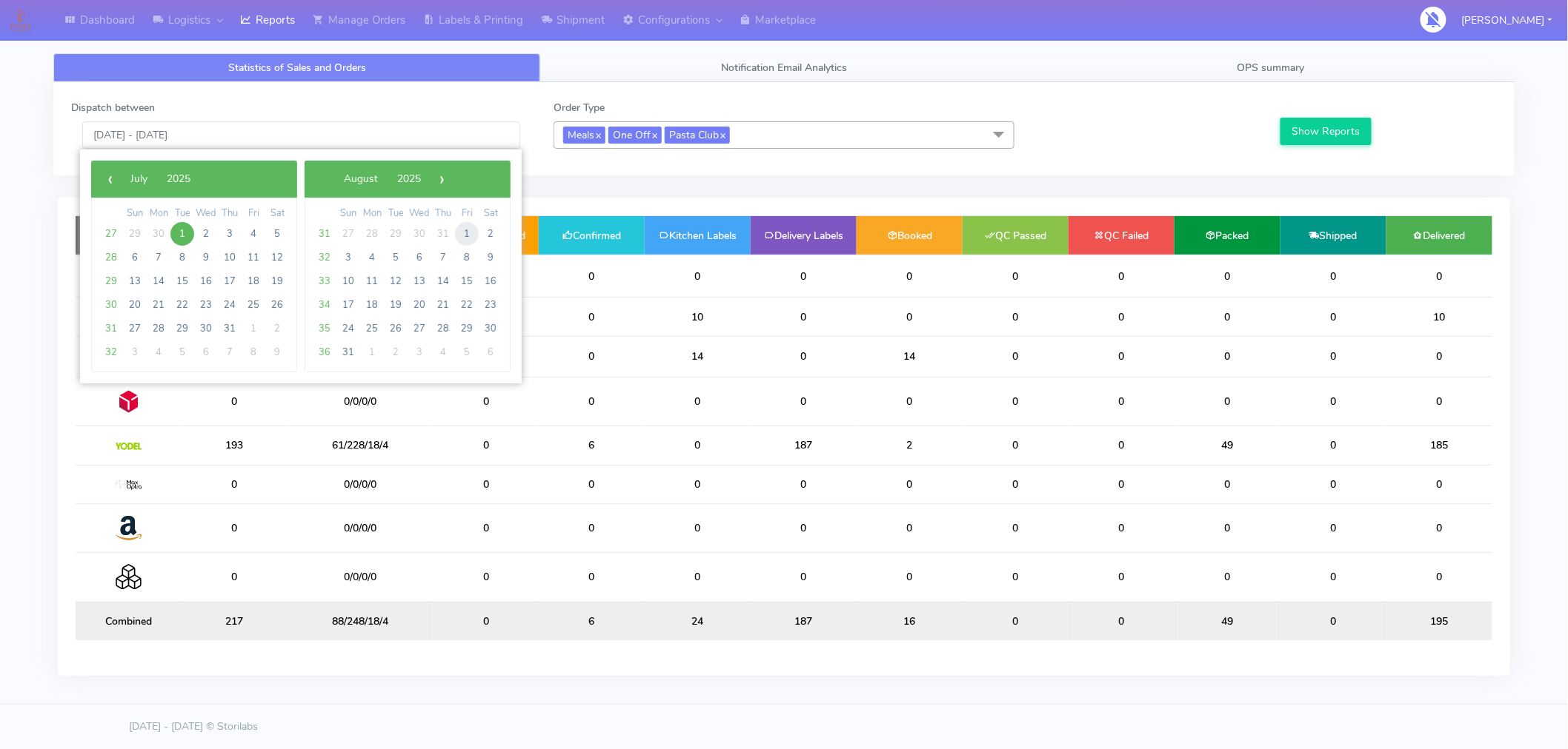
click at [465, 235] on span "1" at bounding box center [467, 234] width 24 height 24
click at [254, 234] on span "1" at bounding box center [254, 234] width 24 height 24
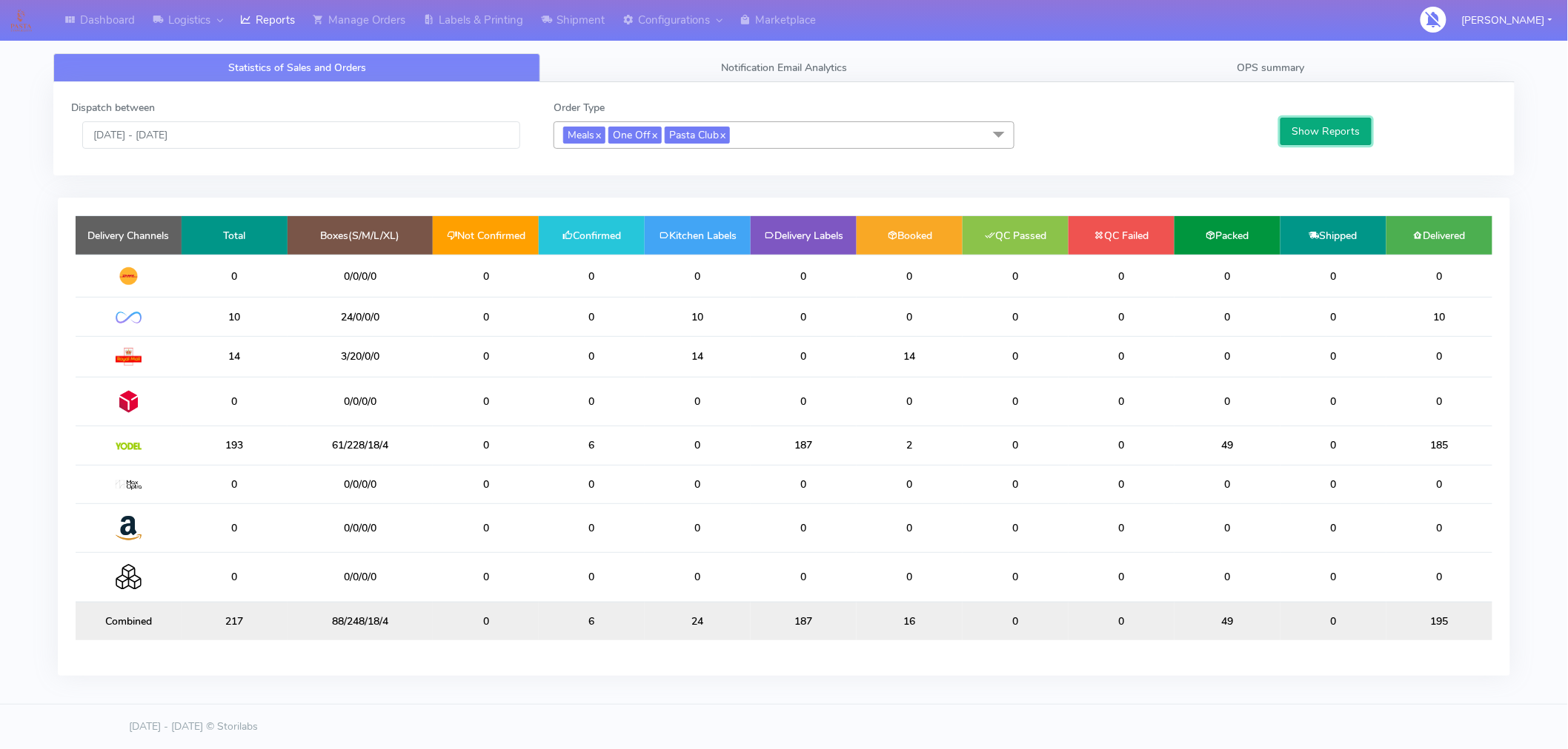
click at [1312, 127] on button "Show Reports" at bounding box center [1326, 132] width 91 height 27
click at [176, 141] on input "[DATE] - [DATE]" at bounding box center [300, 135] width 437 height 27
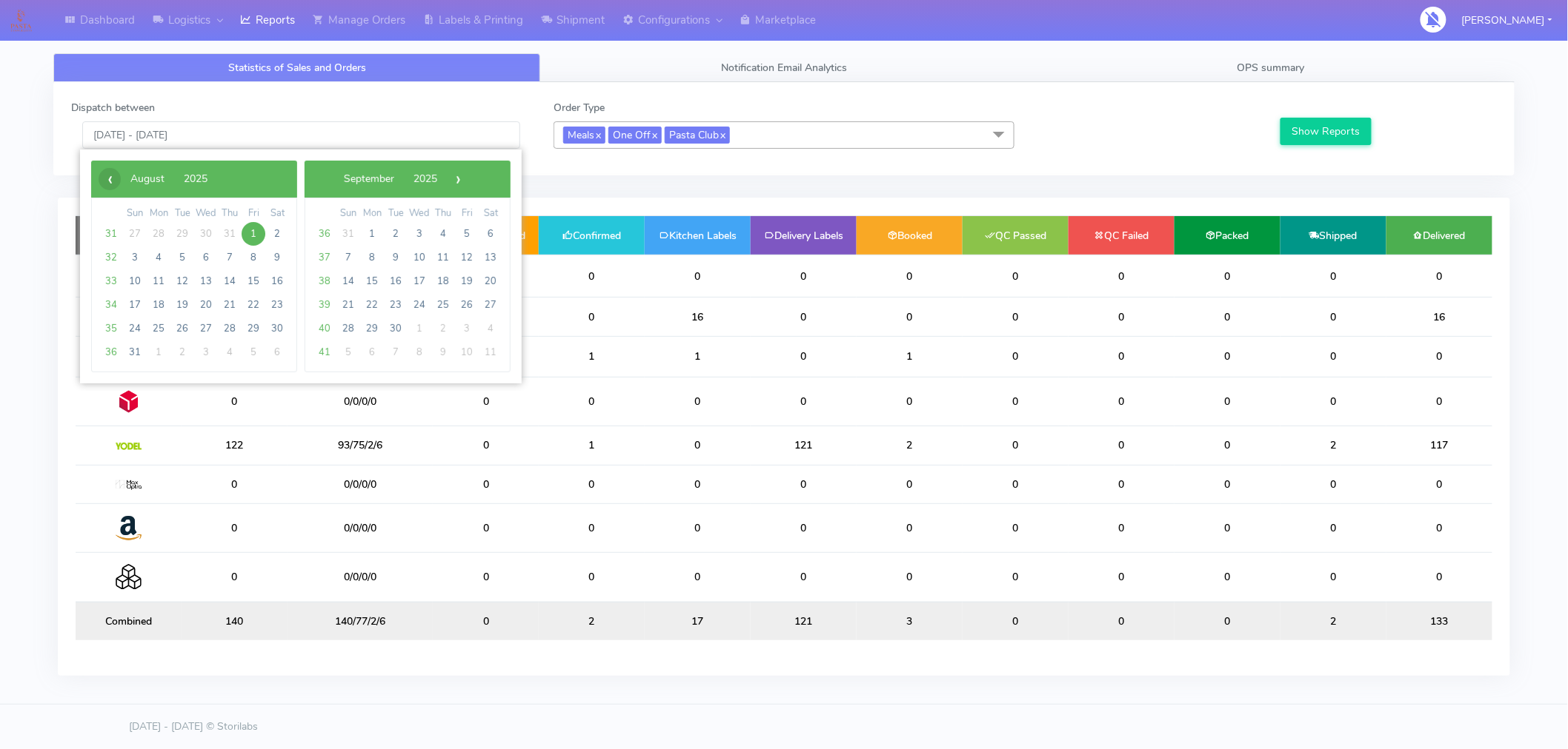
click at [113, 182] on span "‹" at bounding box center [109, 179] width 22 height 22
click at [180, 325] on span "29" at bounding box center [182, 329] width 24 height 24
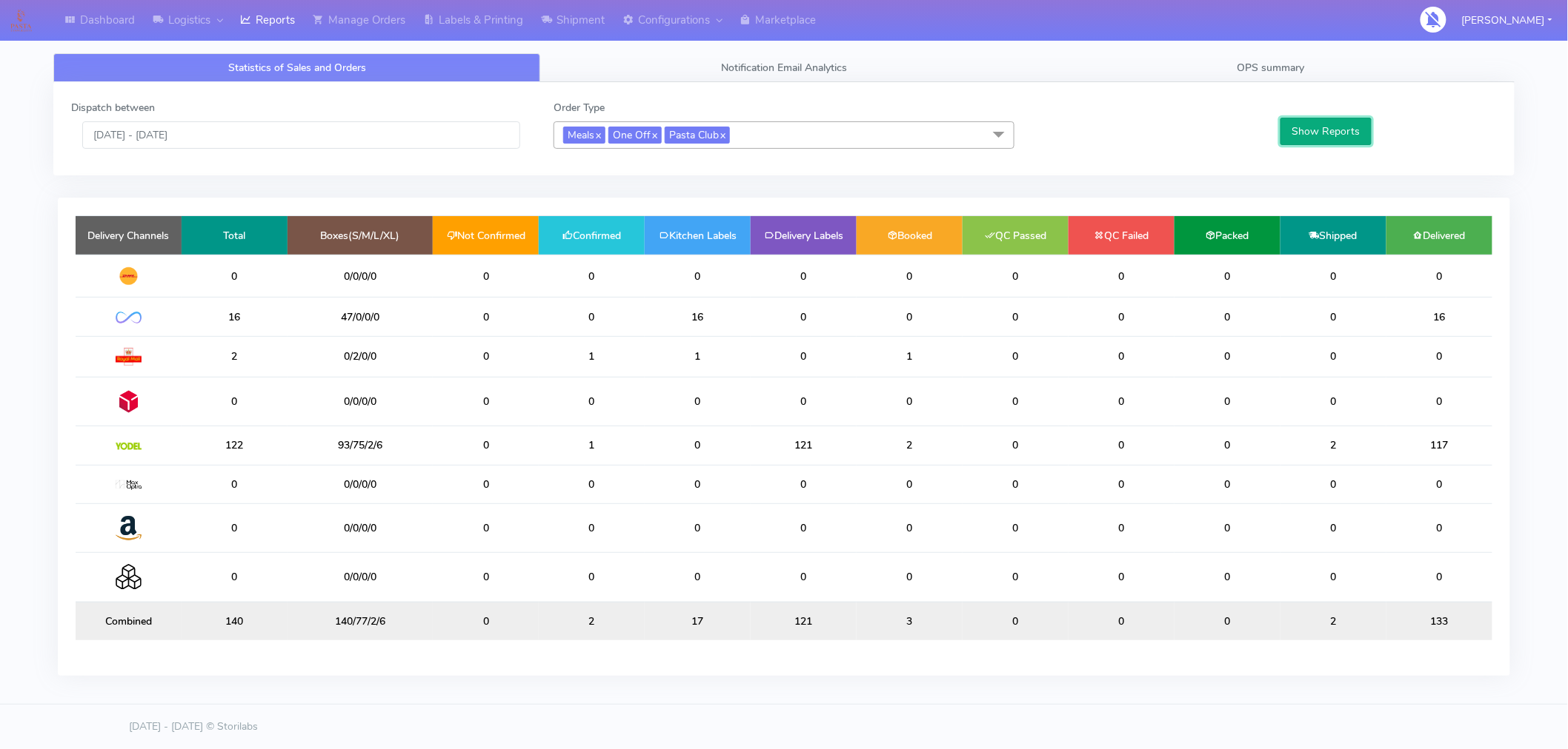
click at [1312, 130] on button "Show Reports" at bounding box center [1326, 132] width 91 height 27
click at [191, 135] on input "[DATE] - [DATE]" at bounding box center [300, 135] width 437 height 27
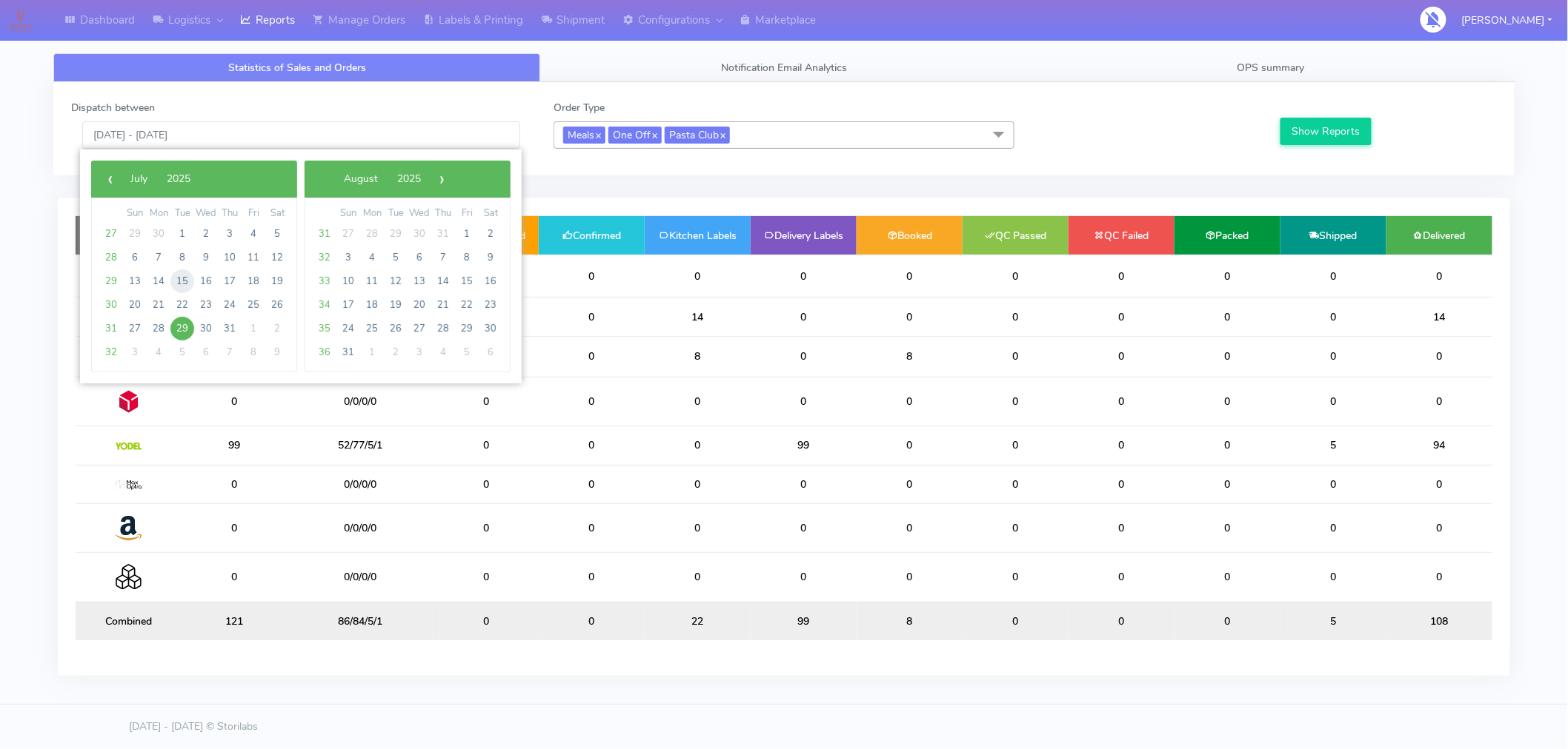
click at [180, 280] on span "15" at bounding box center [182, 281] width 24 height 24
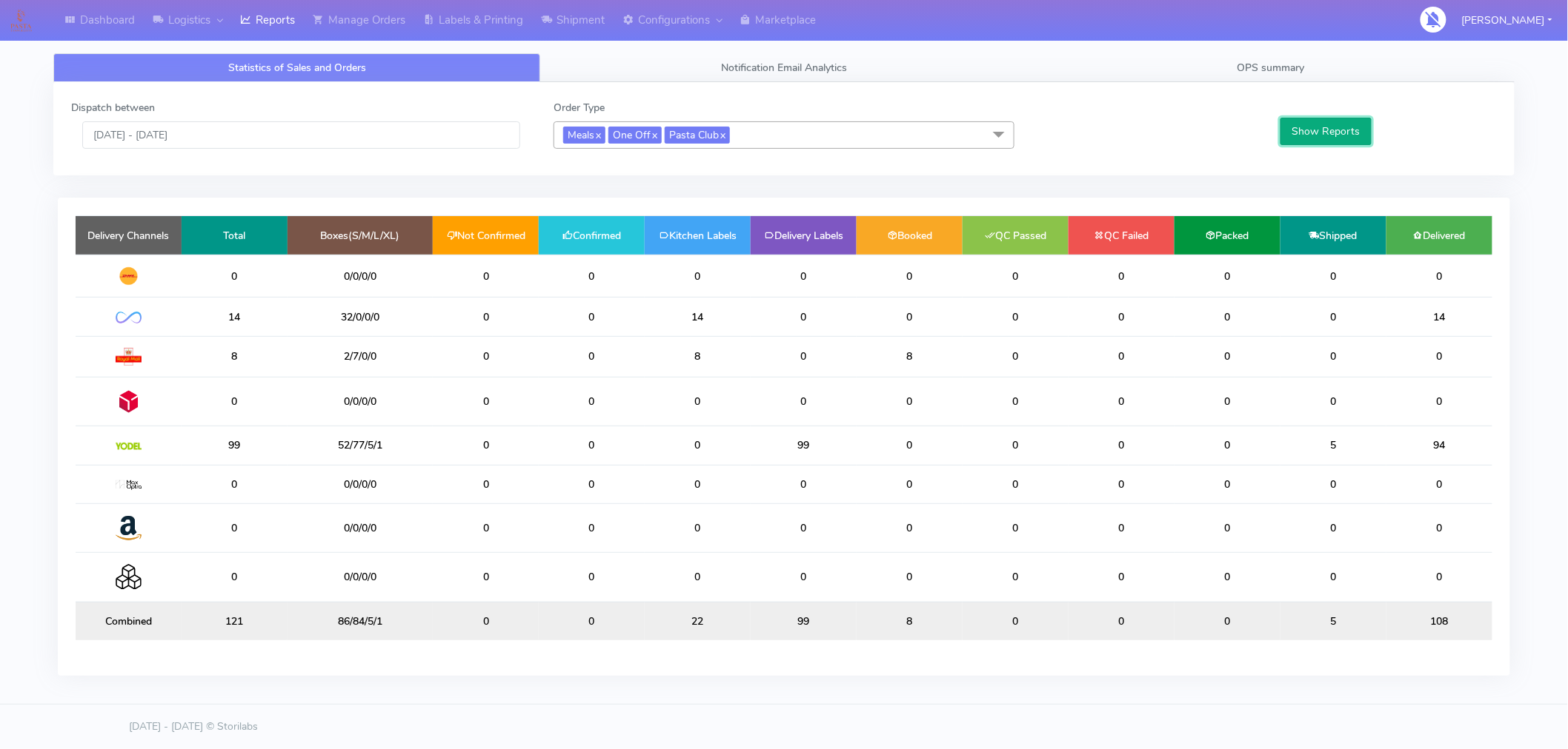
click at [1309, 134] on button "Show Reports" at bounding box center [1326, 132] width 91 height 27
click at [180, 138] on input "[DATE] - [DATE]" at bounding box center [300, 135] width 437 height 27
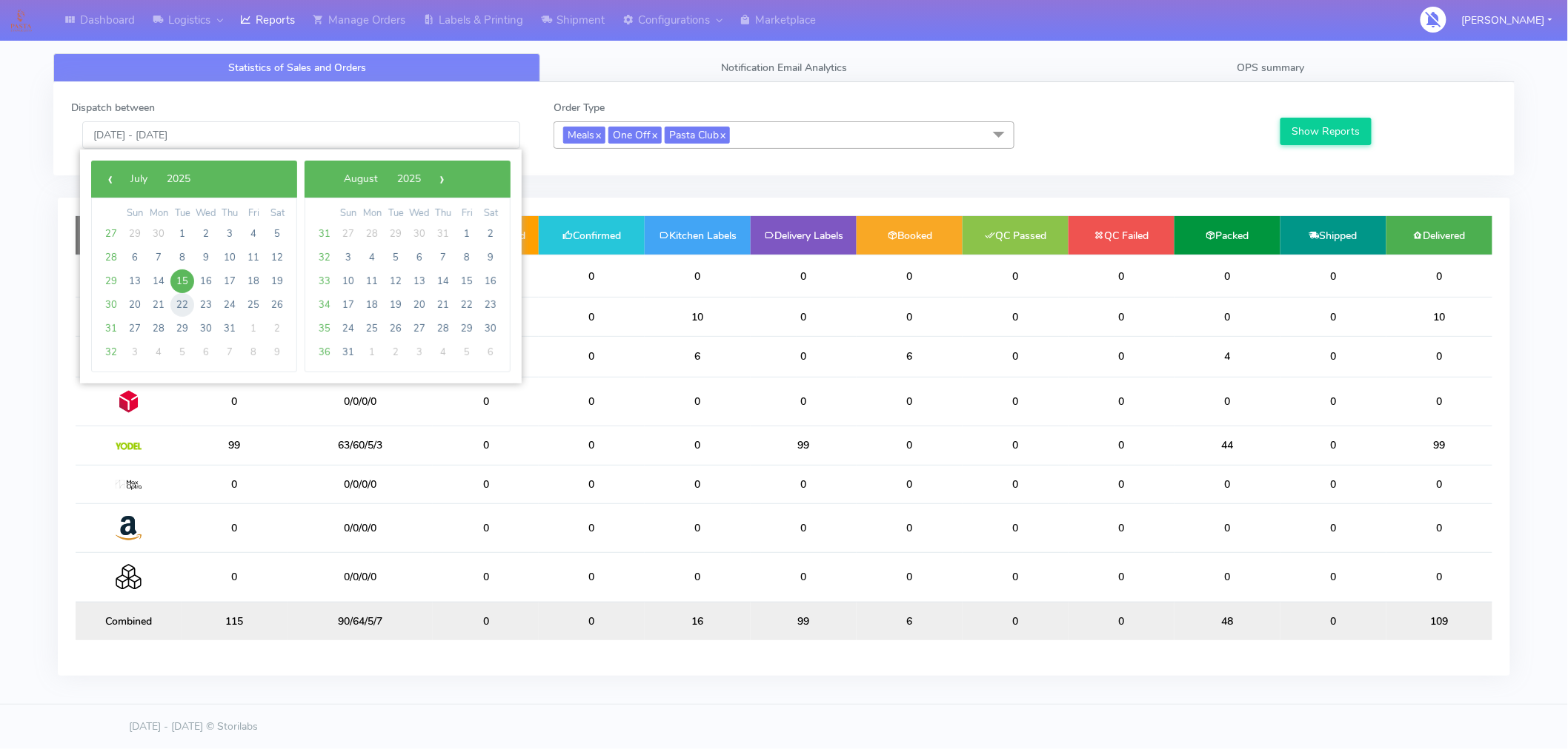
click at [179, 302] on span "22" at bounding box center [182, 305] width 24 height 24
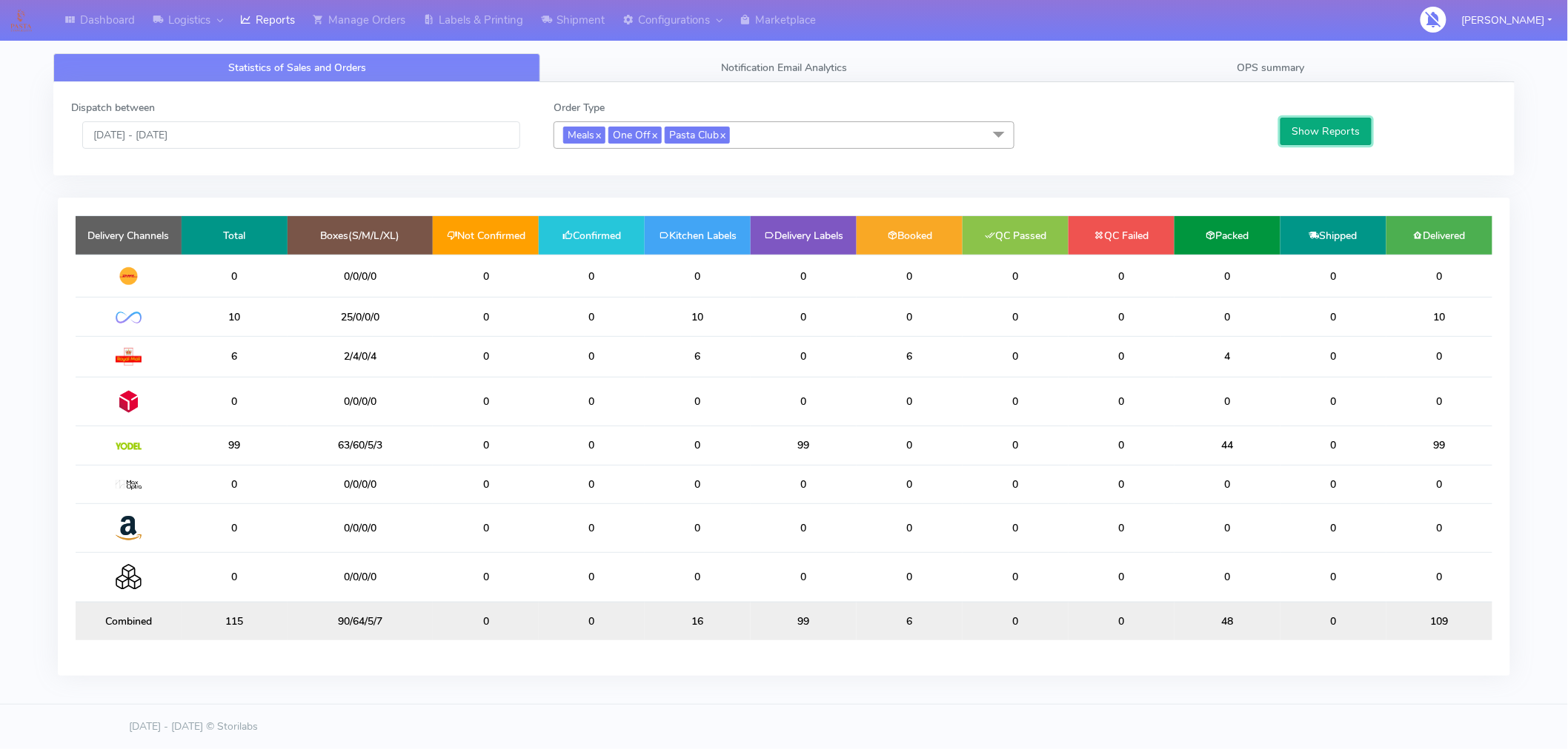
click at [1305, 135] on button "Show Reports" at bounding box center [1326, 132] width 91 height 27
click at [166, 135] on input "[DATE] - [DATE]" at bounding box center [300, 135] width 437 height 27
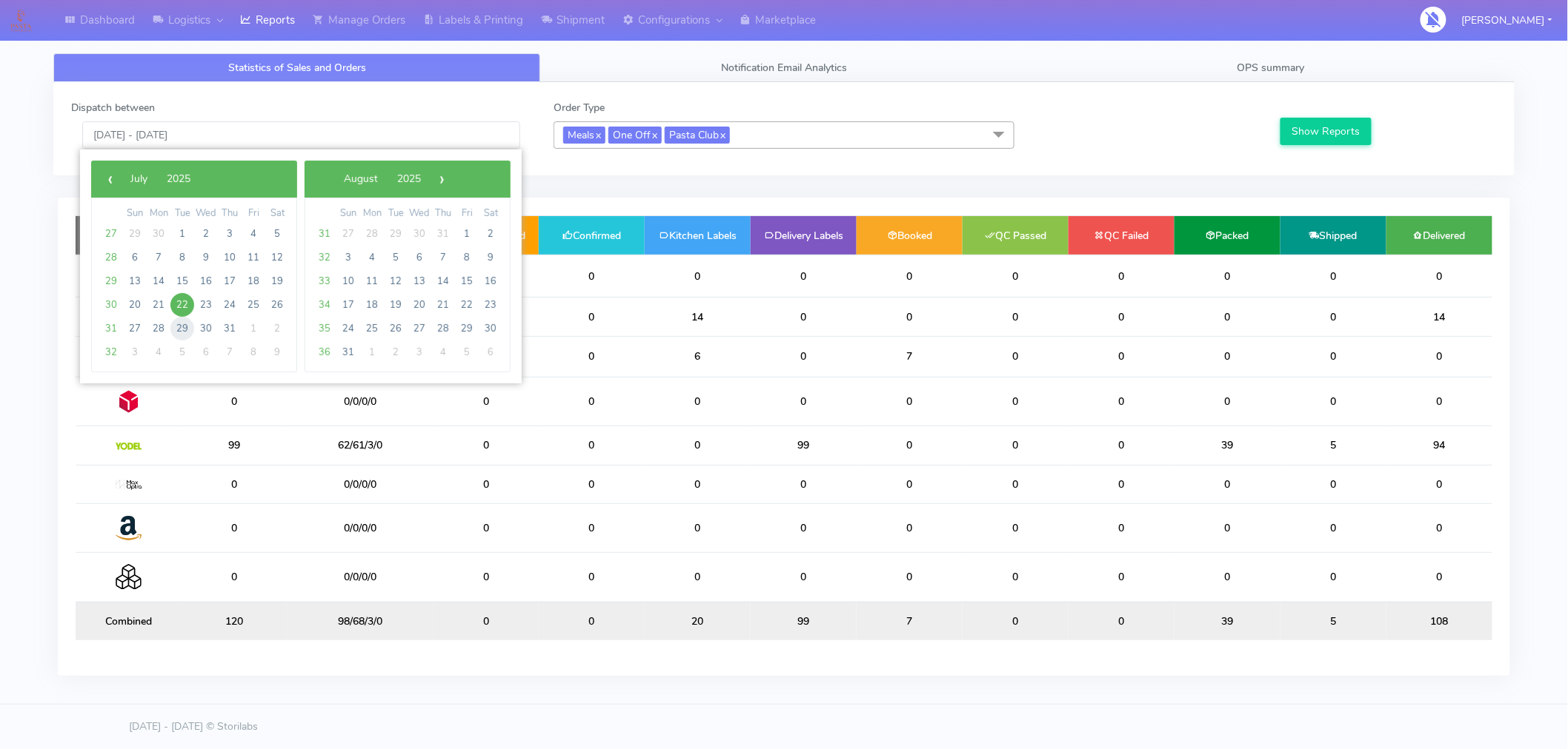
click at [182, 328] on span "29" at bounding box center [182, 329] width 24 height 24
type input "[DATE] - [DATE]"
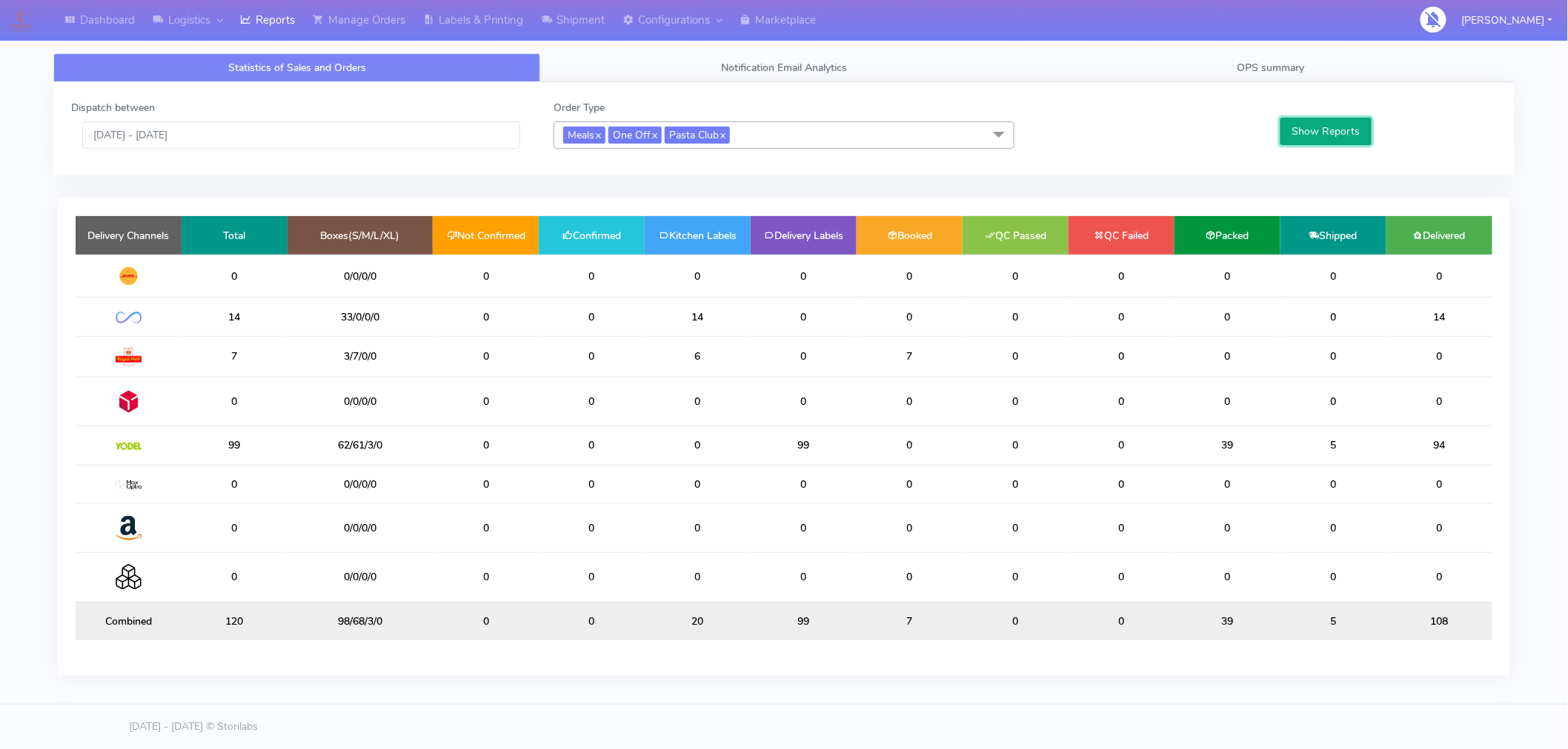
click at [1313, 138] on button "Show Reports" at bounding box center [1326, 132] width 91 height 27
